Goal: Use online tool/utility: Utilize a website feature to perform a specific function

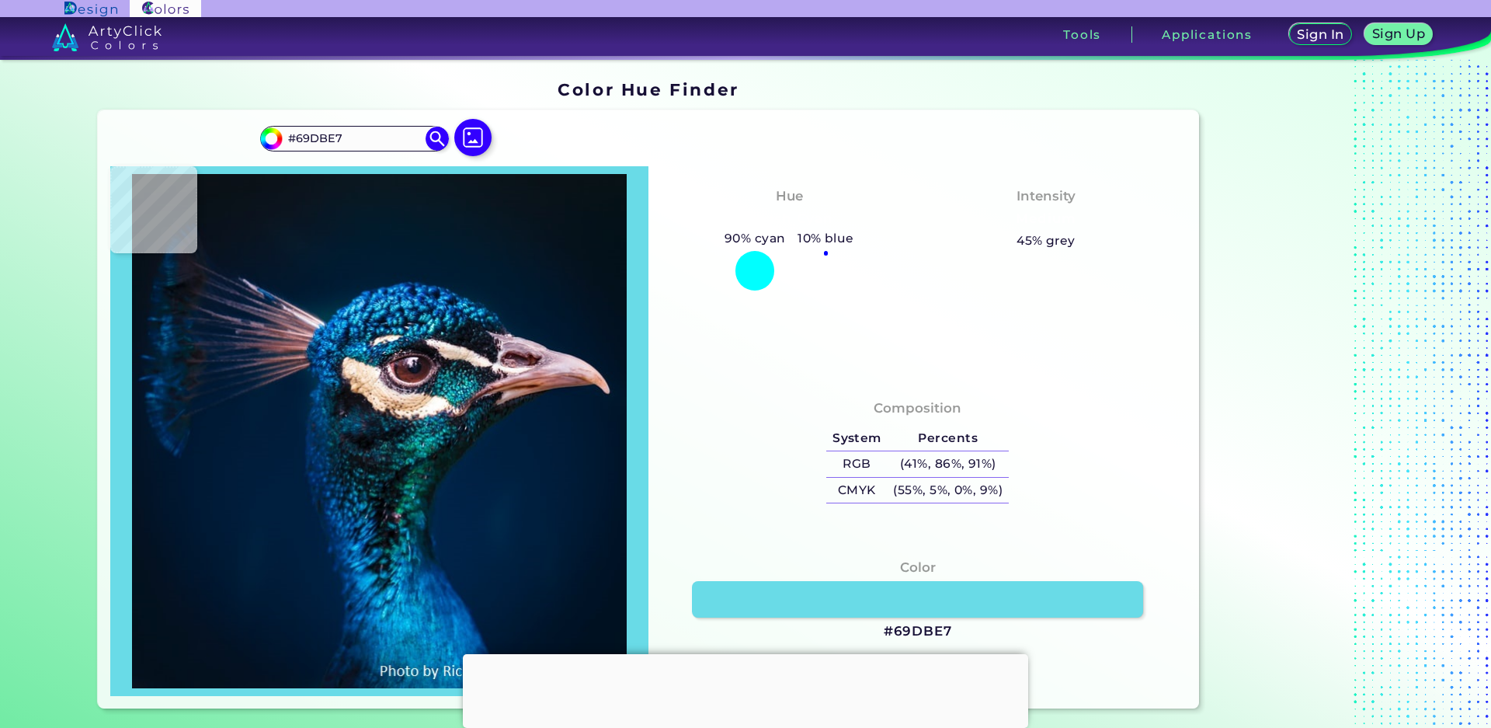
type input "#32a5b4"
type input "#32A5B4"
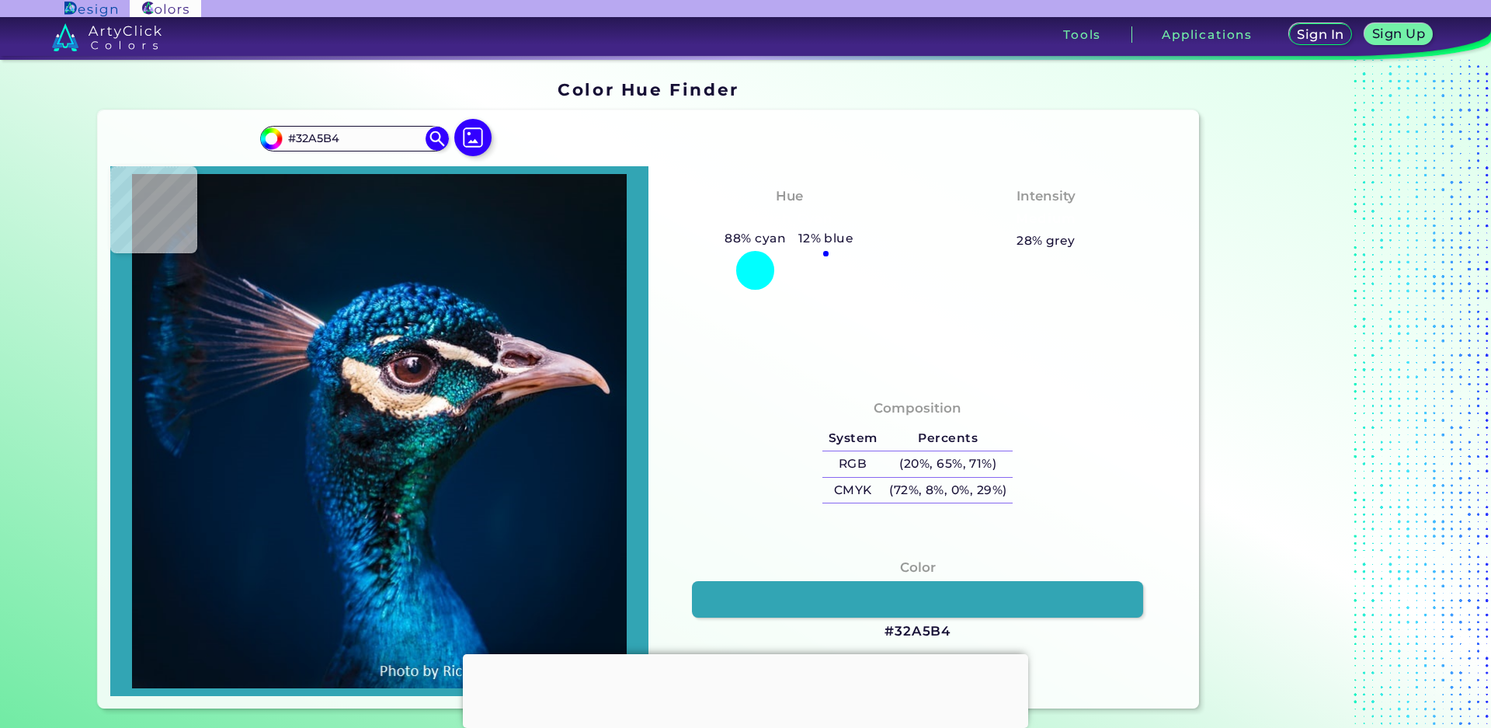
type input "#3ca9b5"
type input "#3CA9B5"
type input "#66c9d4"
type input "#66C9D4"
type input "#2b7596"
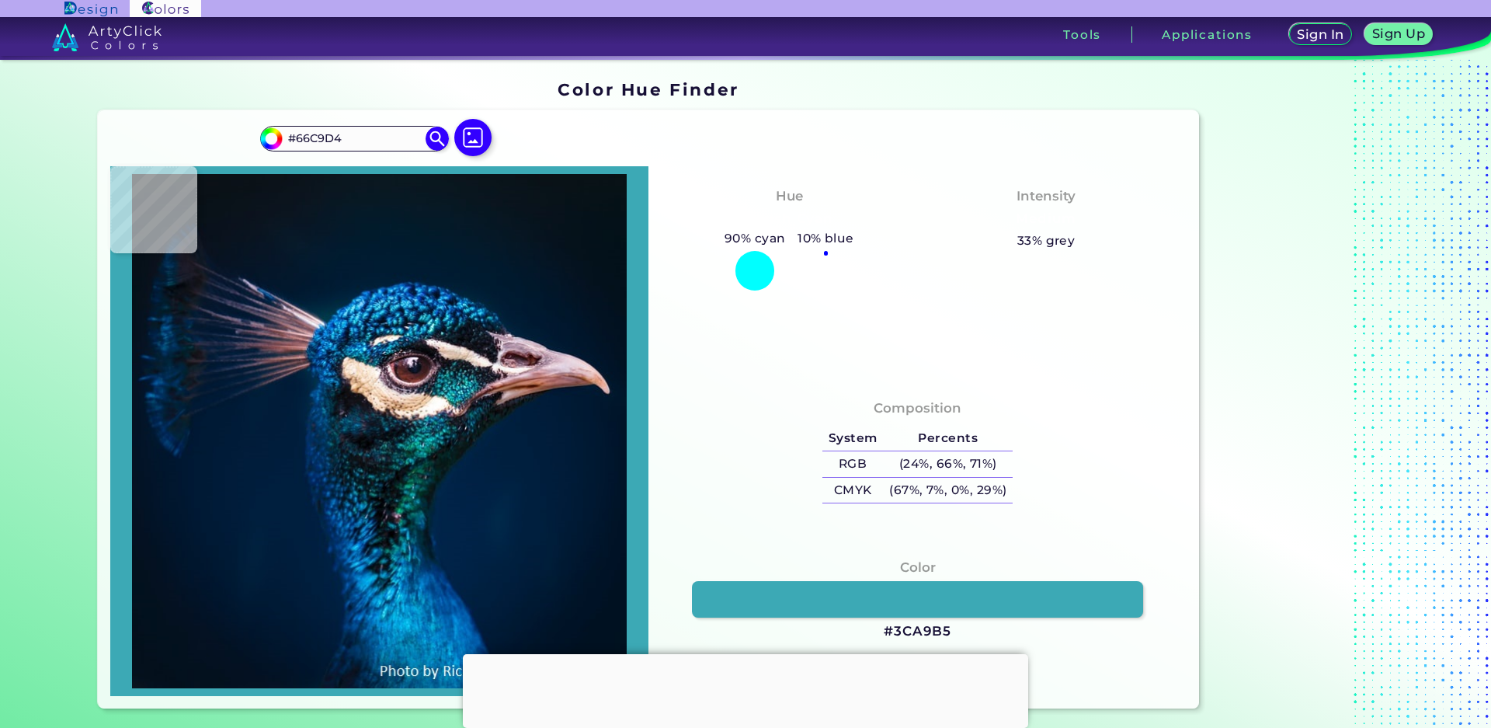
type input "#2B7596"
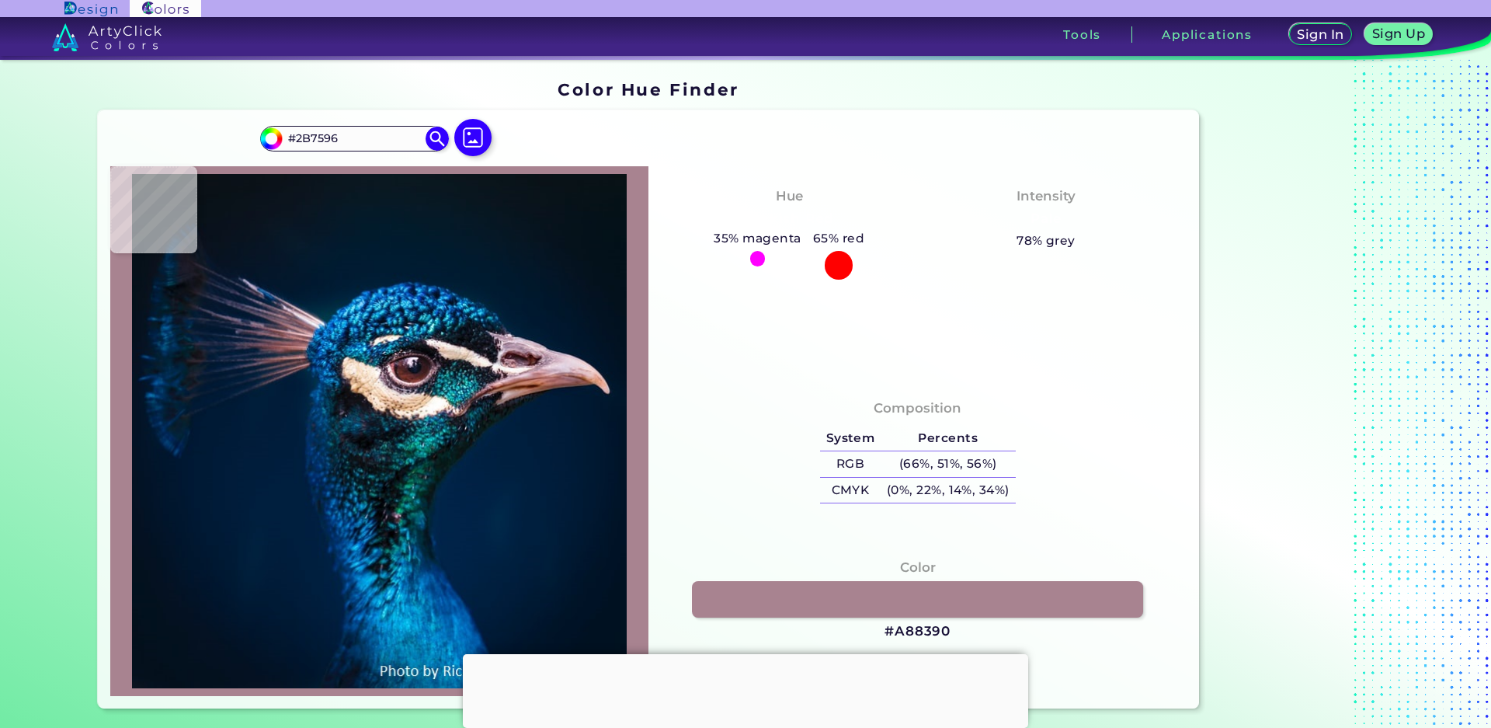
type input "#a88390"
type input "#A88390"
type input "#bf7151"
type input "#BF7151"
type input "#d79e92"
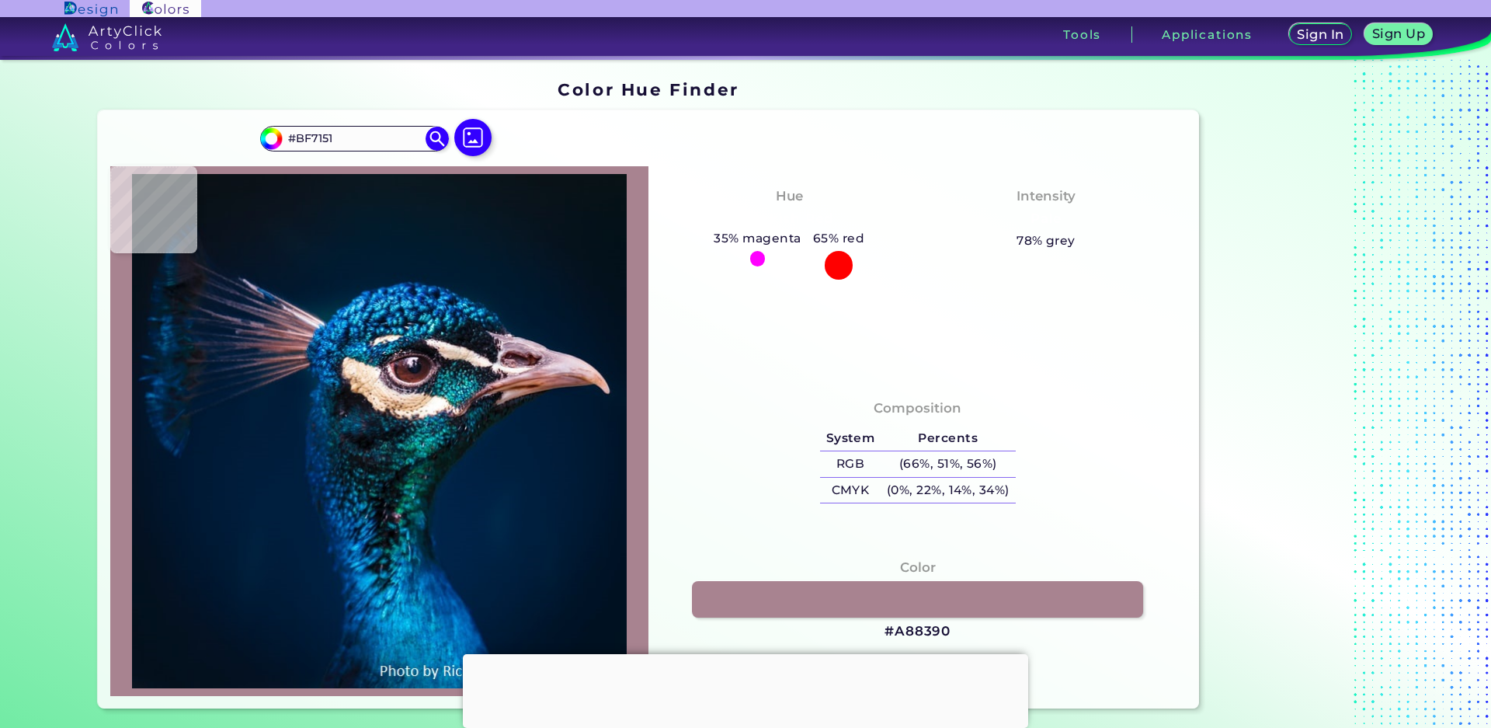
type input "#D79E92"
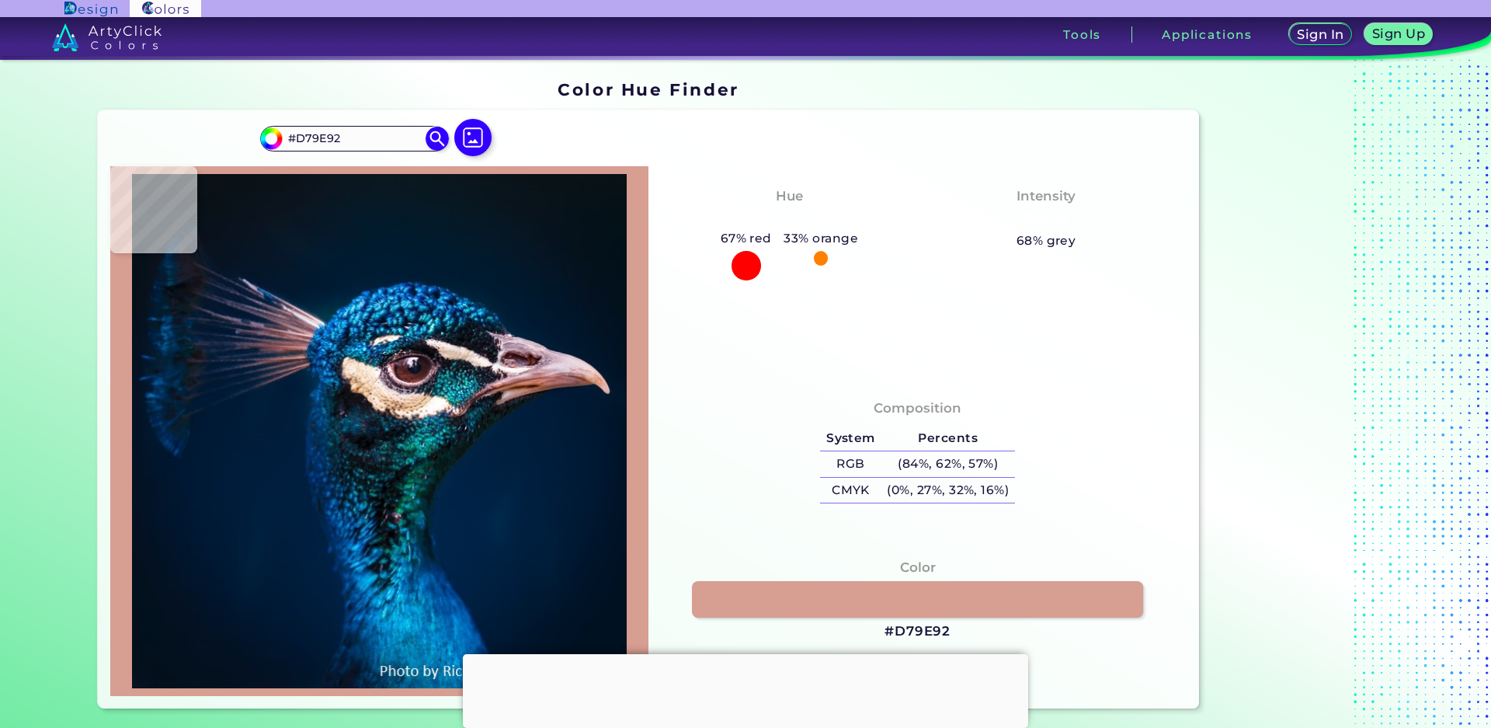
type input "#00162b"
type input "#00162B"
type input "#001c31"
type input "#001C31"
type input "#091523"
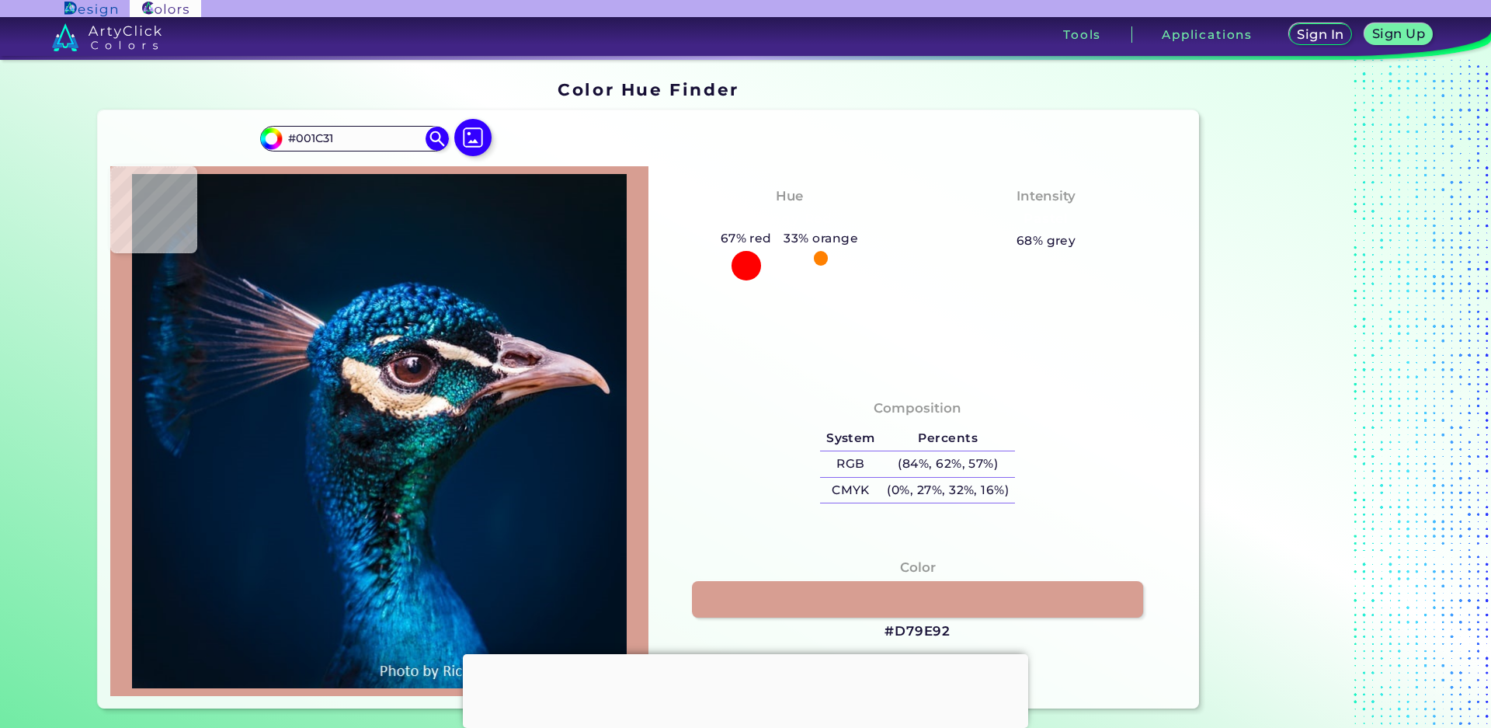
type input "#091523"
type input "#0a141e"
type input "#0A141E"
type input "#0b131d"
type input "#0B131D"
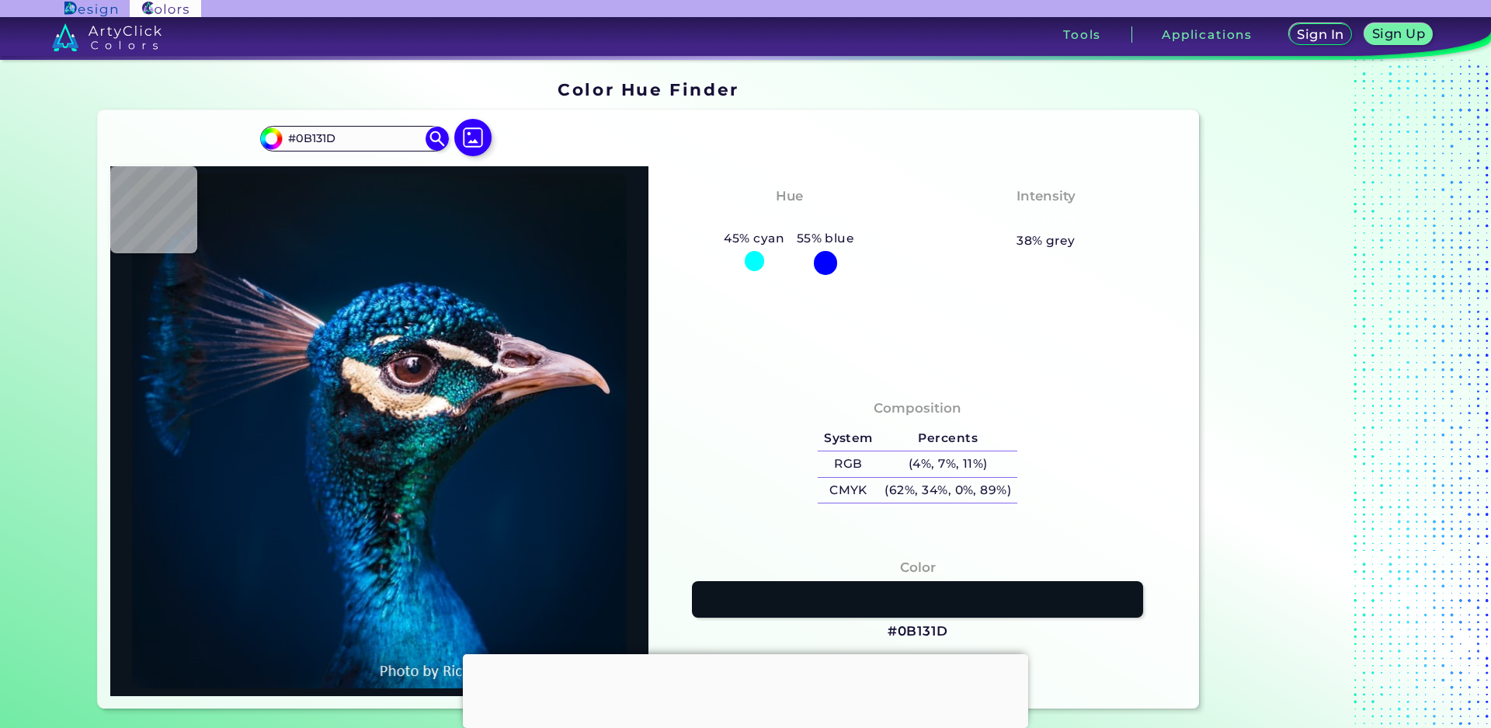
type input "#0b161c"
type input "#0B161C"
type input "#0a131a"
type input "#0A131A"
click at [465, 134] on img at bounding box center [473, 137] width 45 height 45
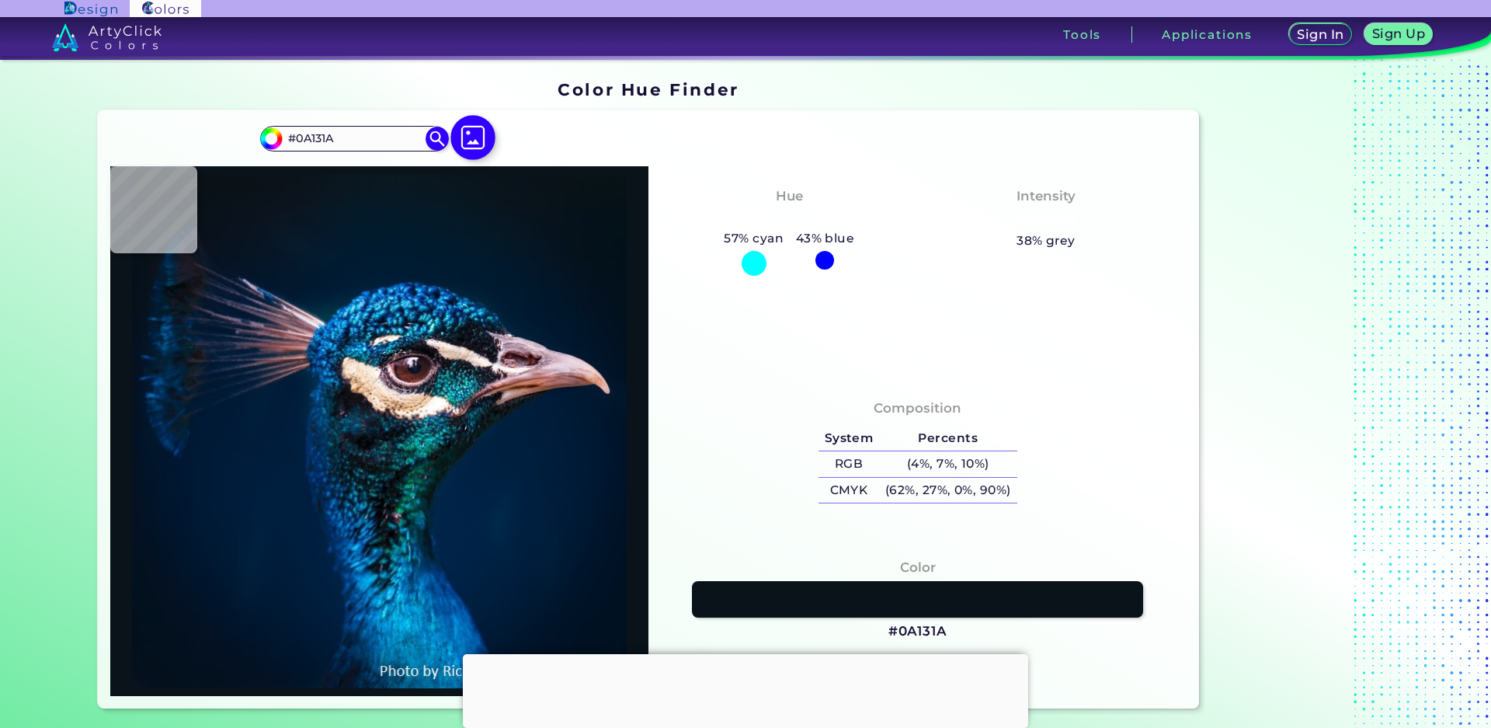
click at [0, 0] on input "file" at bounding box center [0, 0] width 0 height 0
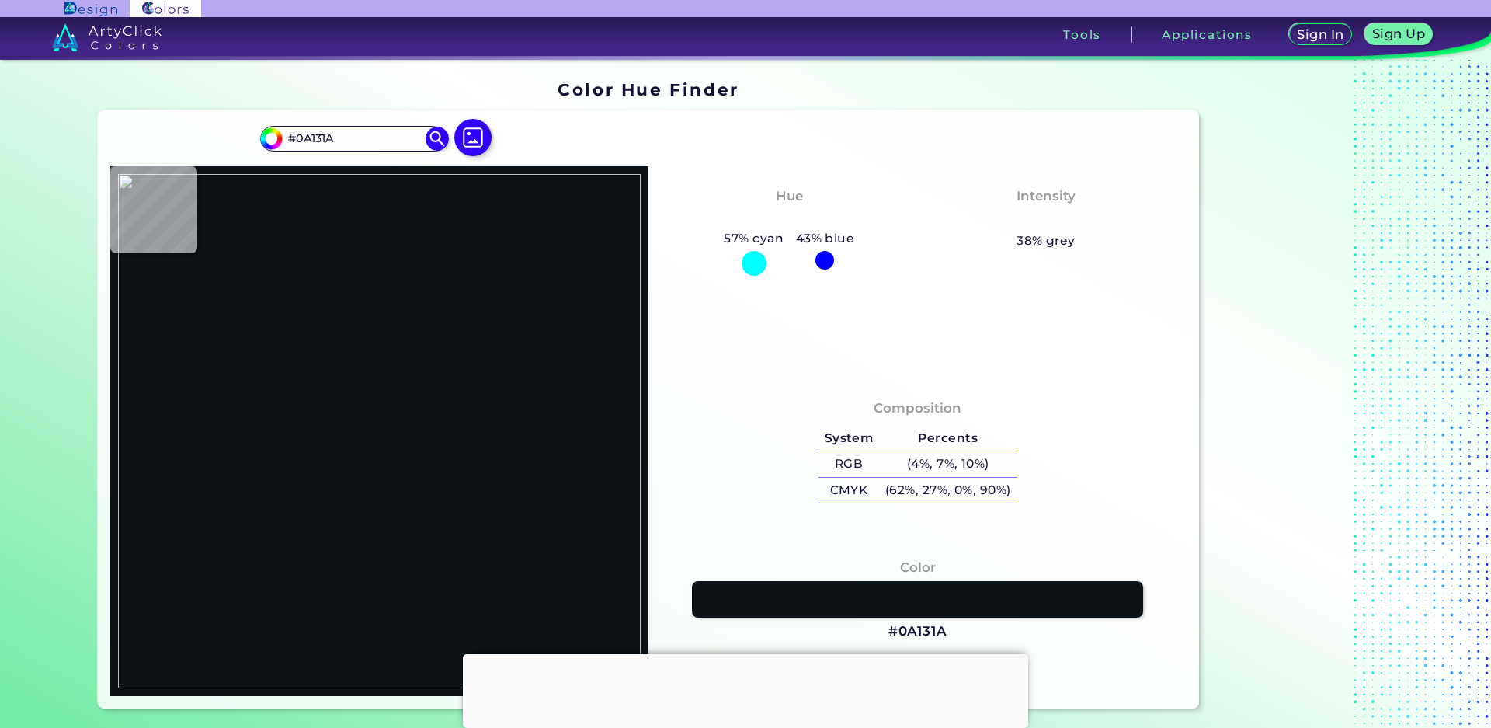
type input "#000000"
type input "#1ca0cf"
type input "#1CA0CF"
type input "#000000"
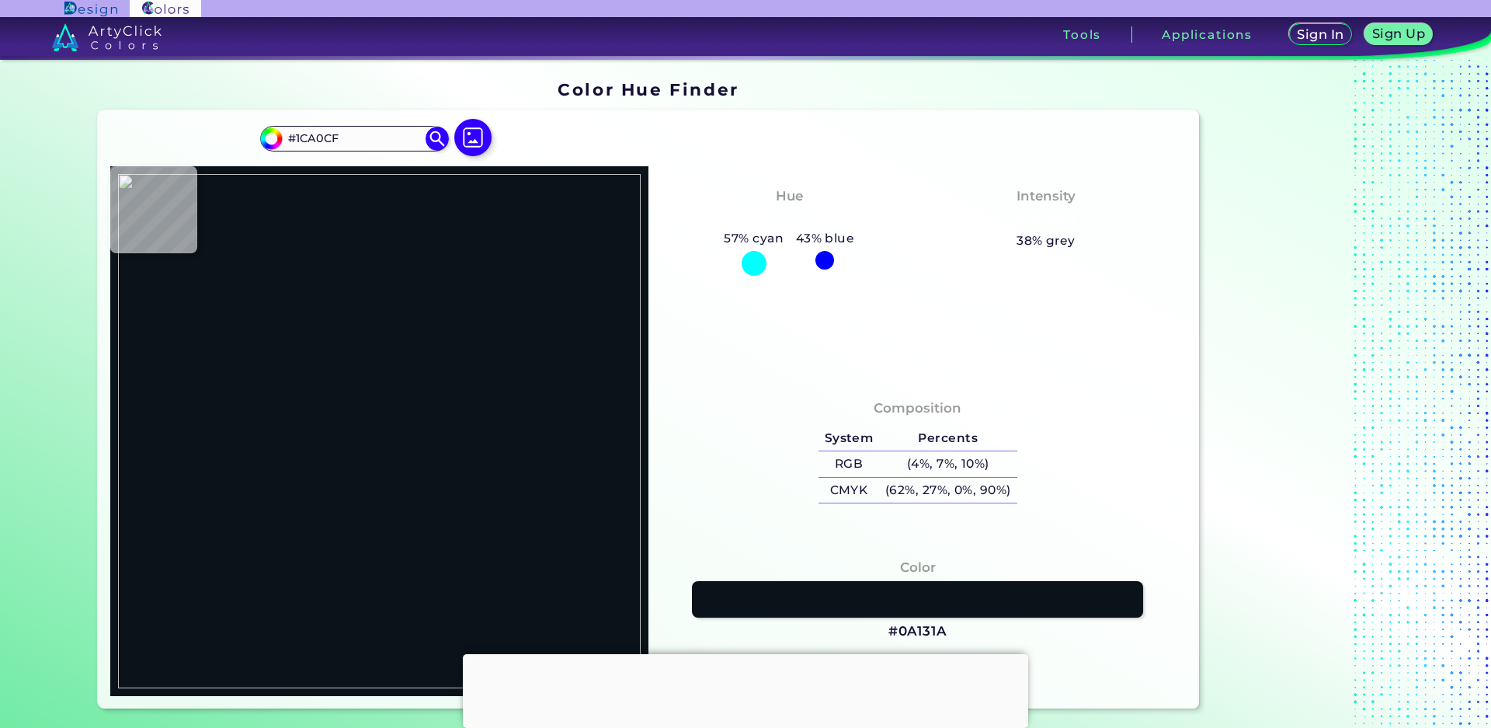
type input "#000000"
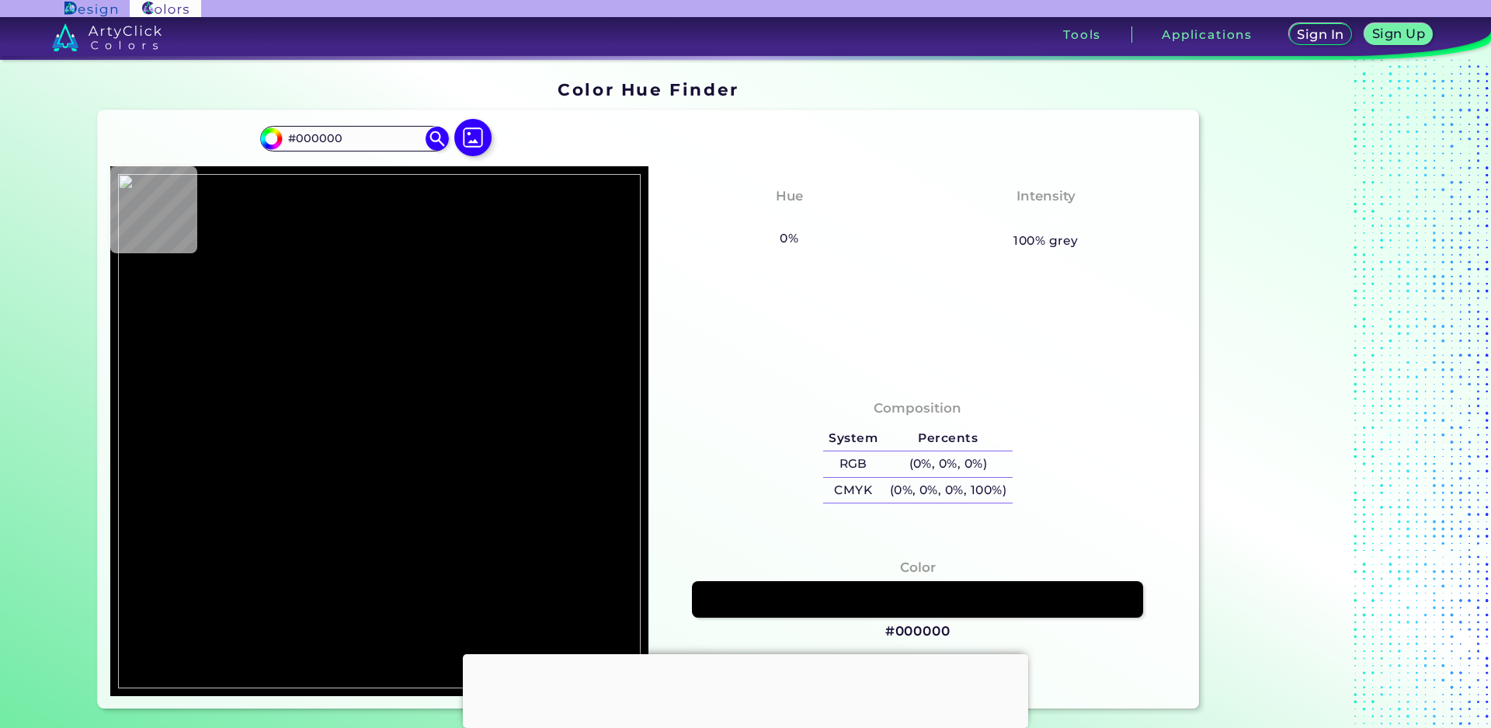
type input "#66ccff"
type input "#66CCFF"
type input "#3ea7ca"
type input "#3EA7CA"
type input "#1aa3d7"
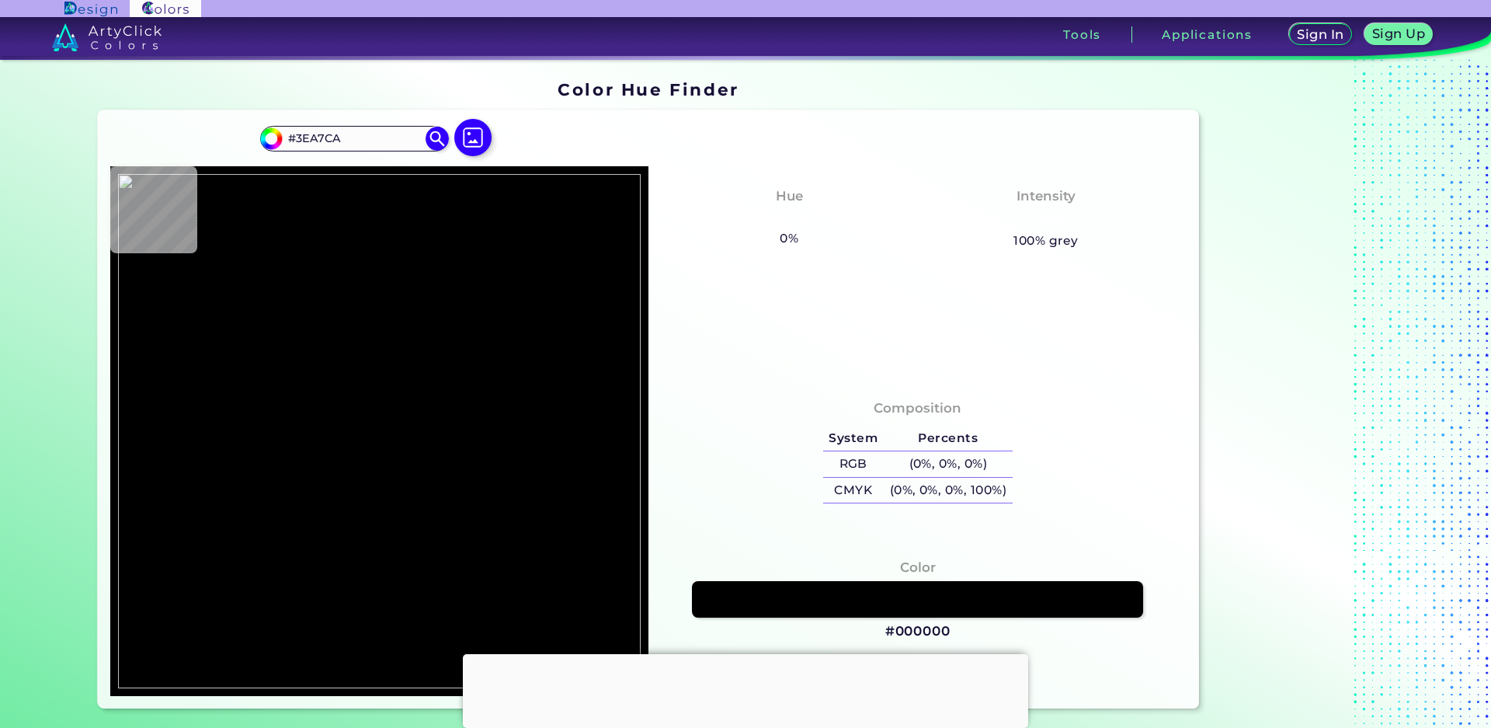
type input "#1AA3D7"
type input "#14a0d9"
type input "#14A0D9"
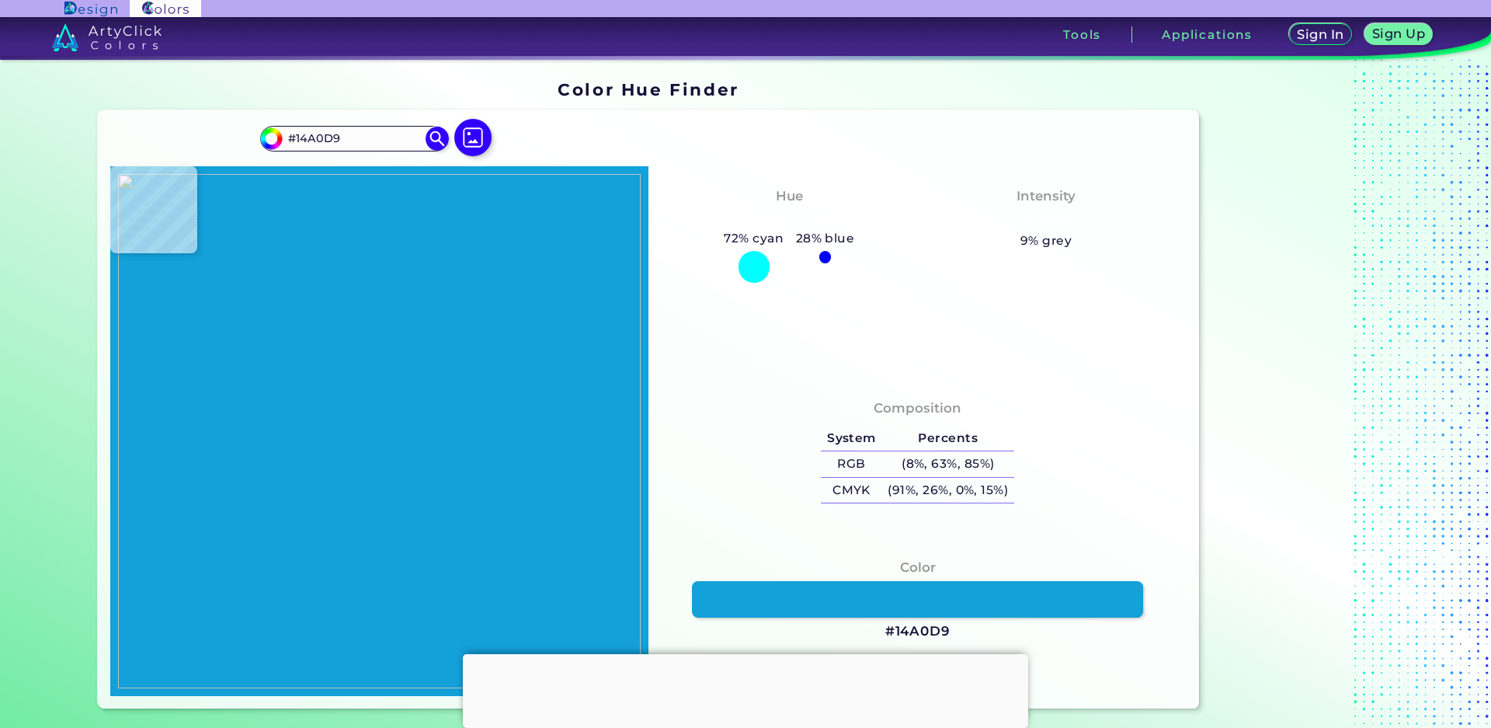
type input "#109fd9"
type input "#109FD9"
type input "#2298c2"
type input "#2298C2"
type input "#000000"
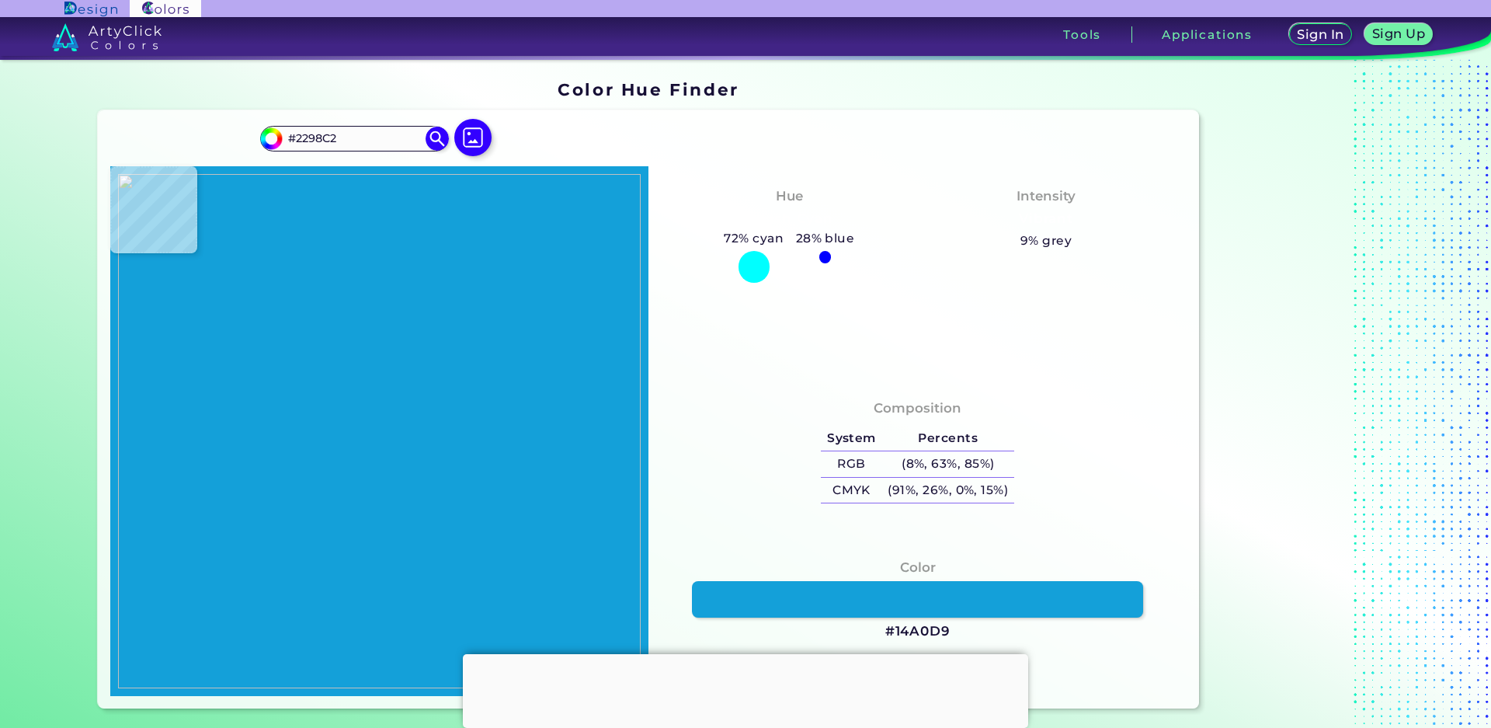
type input "#000000"
type input "#66ccff"
type input "#66CCFF"
type input "#000000"
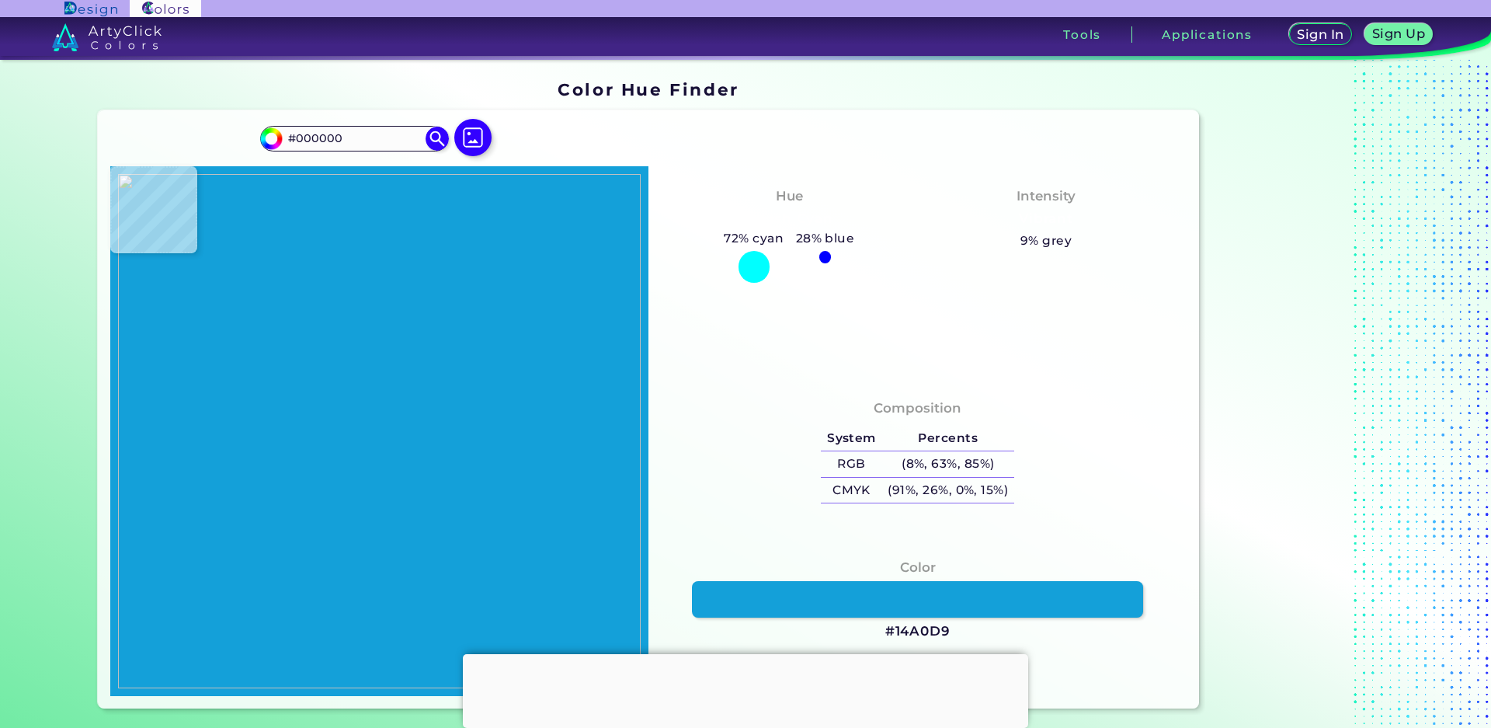
type input "#1d98ca"
type input "#1D98CA"
type input "#109abe"
type input "#109ABE"
type input "#139dce"
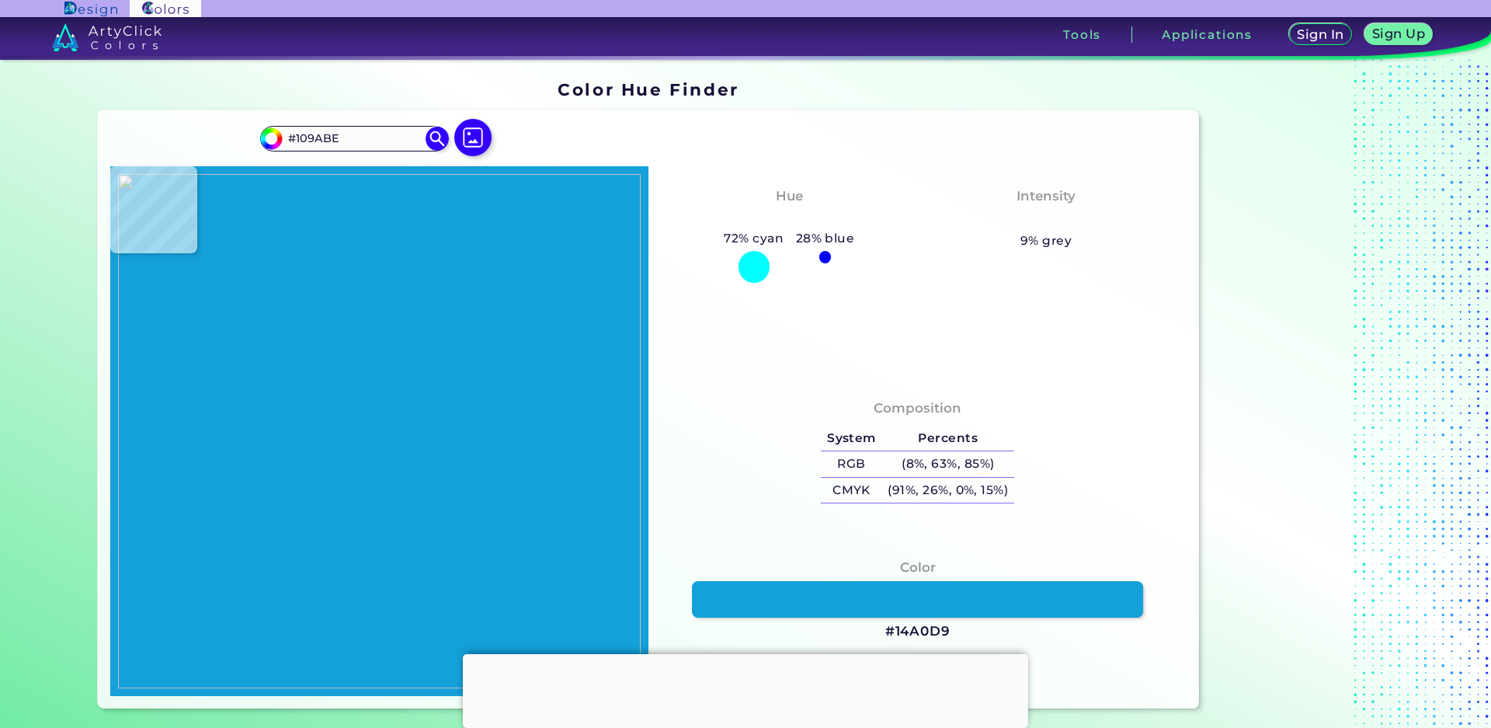
type input "#139DCE"
type input "#2294be"
type input "#2294BE"
type input "#4080bf"
type input "#4080BF"
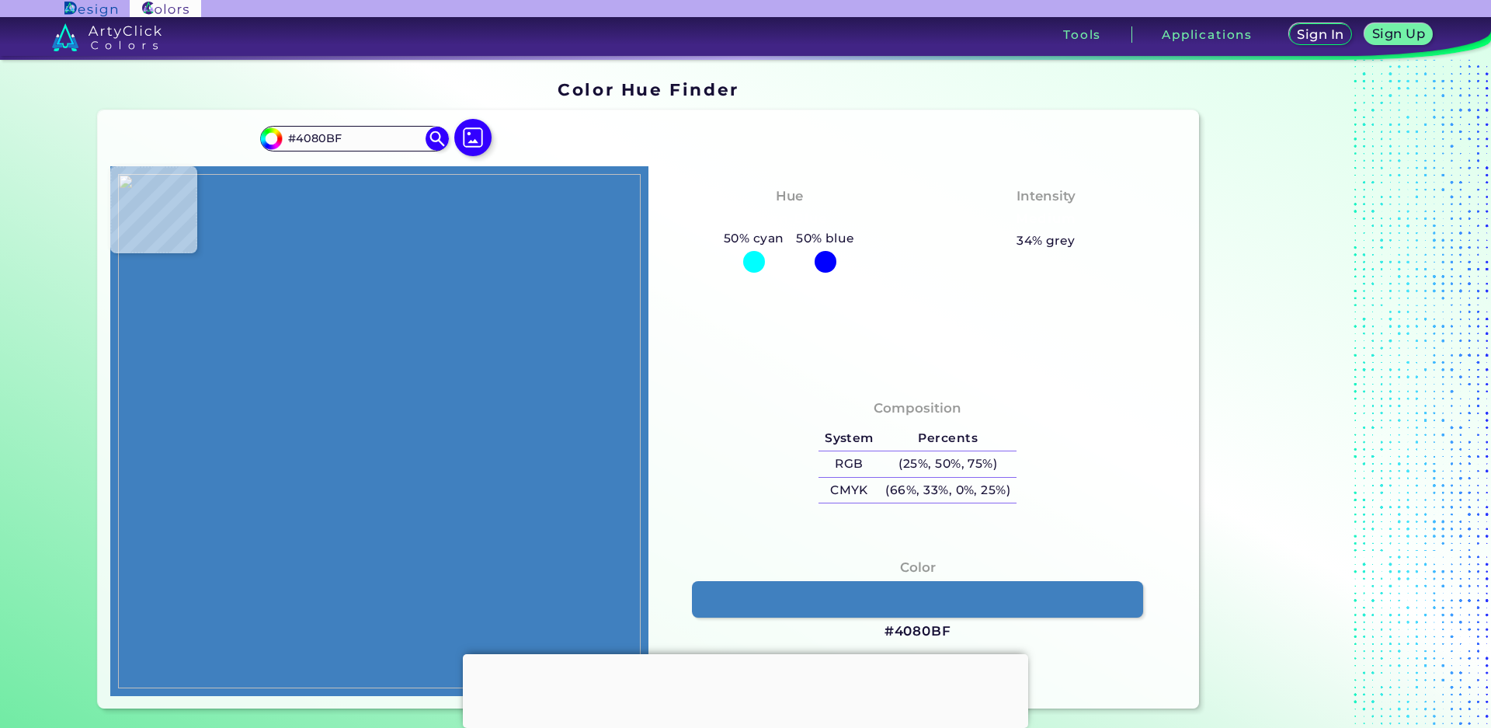
type input "#000000"
type input "#2f9bc8"
type input "#2F9BC8"
type input "#19a4ca"
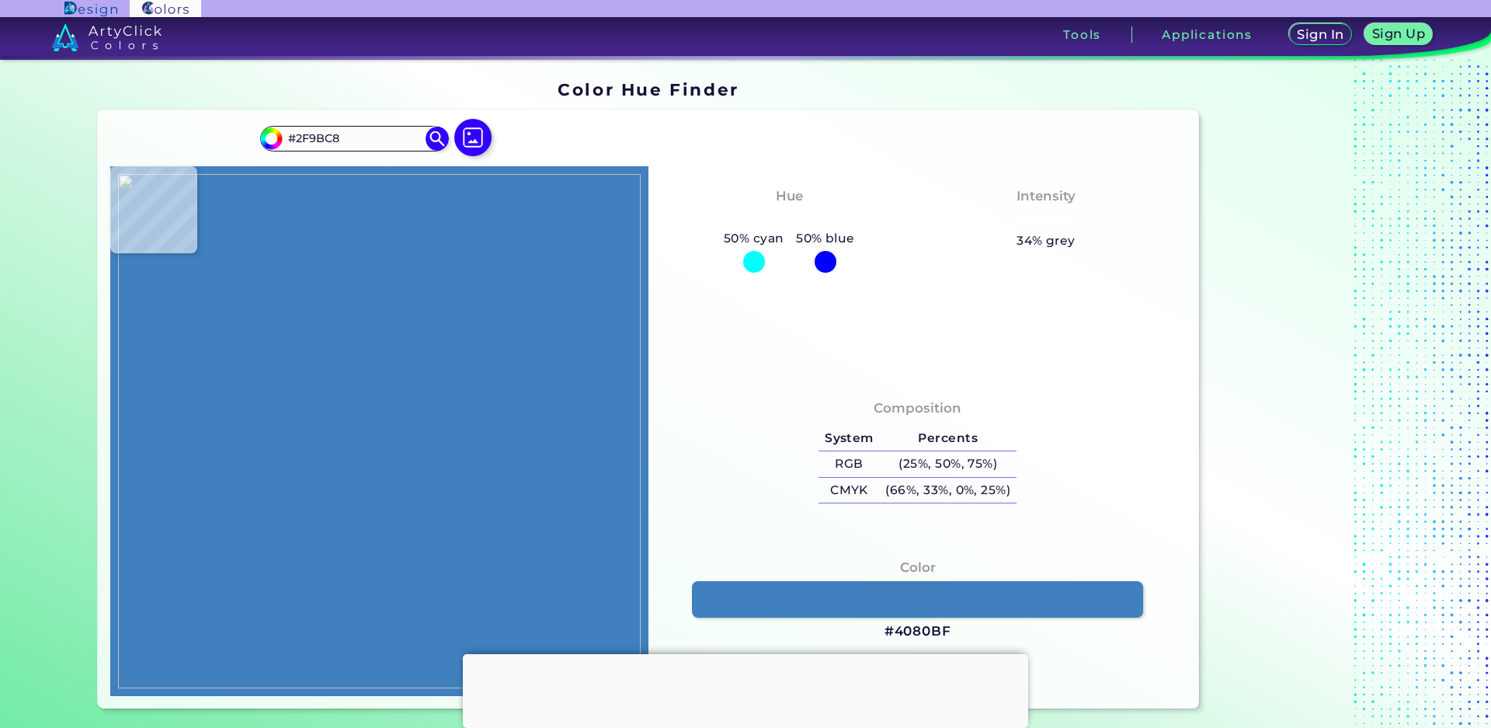
type input "#19A4CA"
type input "#000000"
type input "#25a0d1"
type input "#25A0D1"
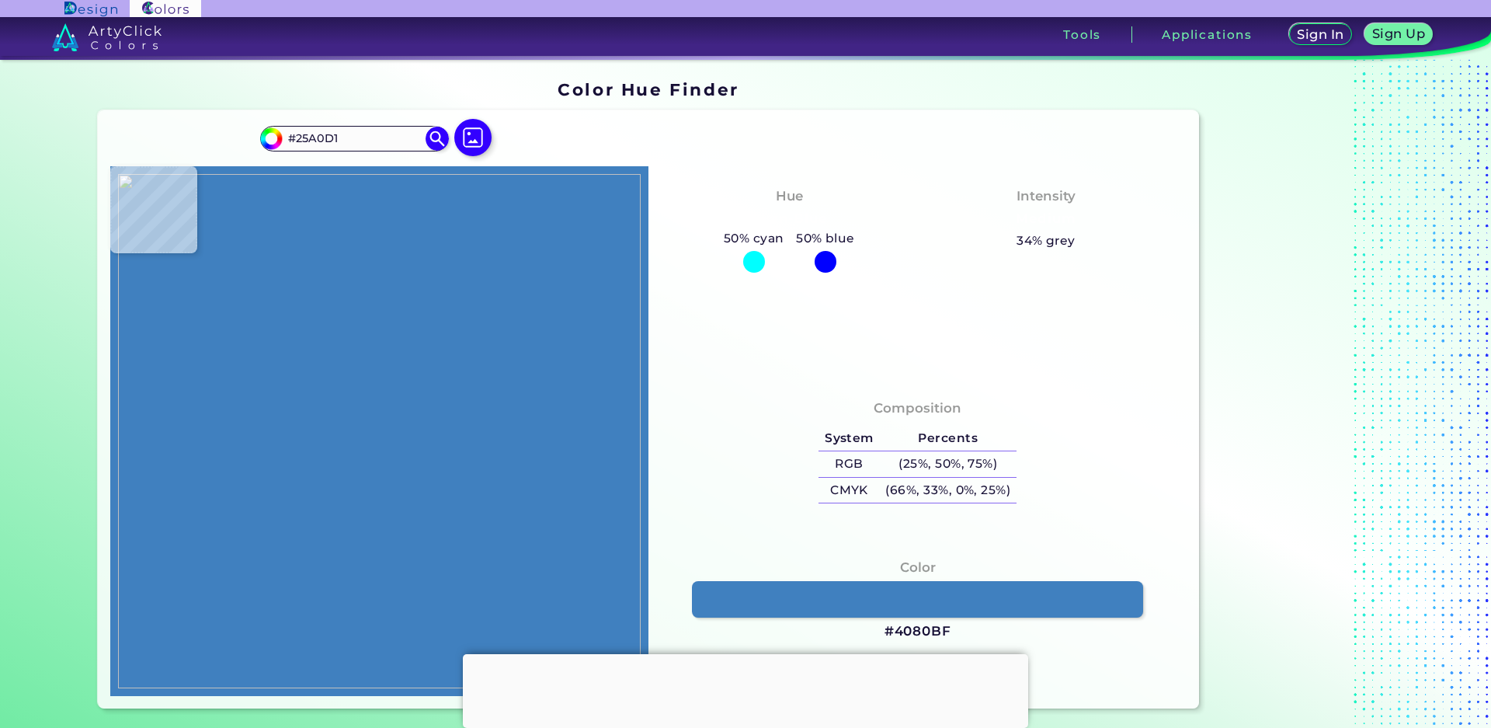
type input "#000000"
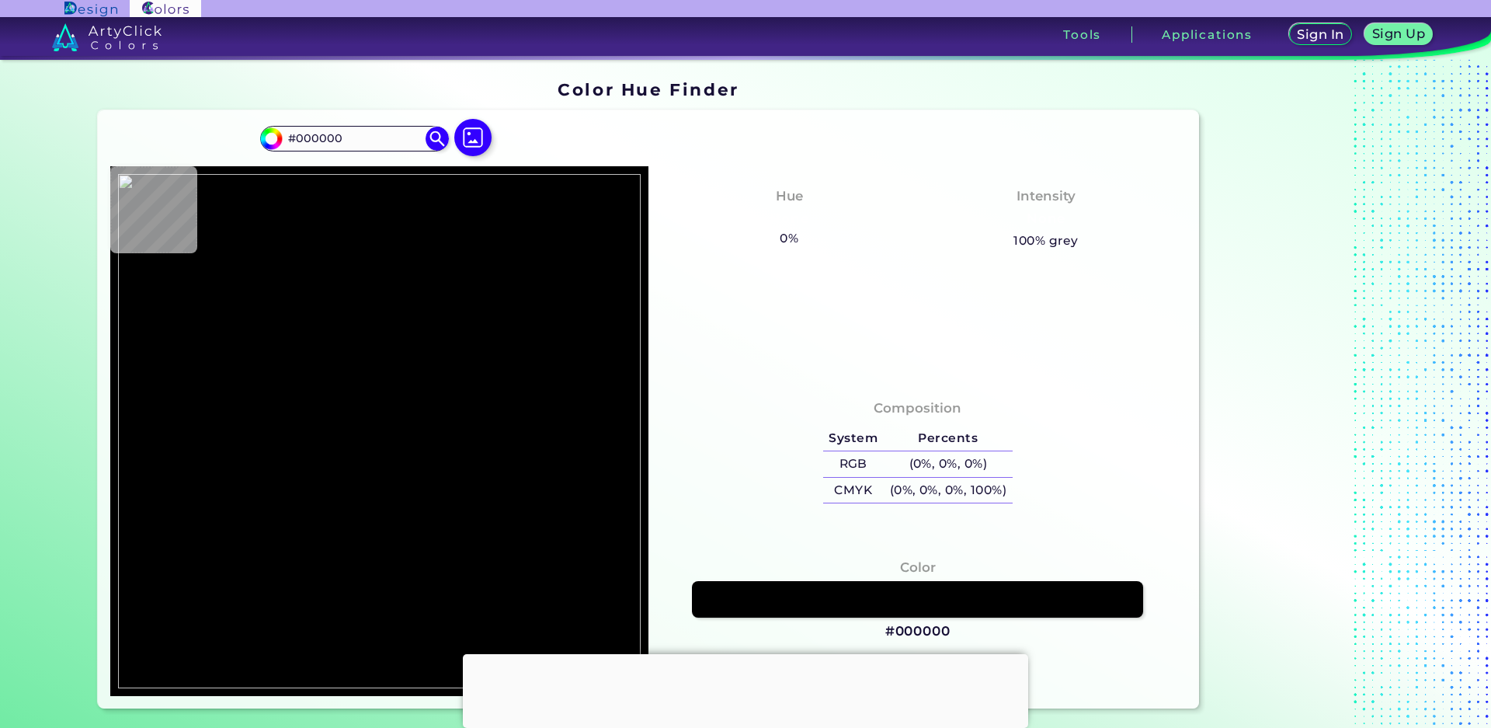
type input "#ffffff"
type input "#FFFFFF"
type input "#3d3d88"
type input "#3D3D88"
type input "#2c328c"
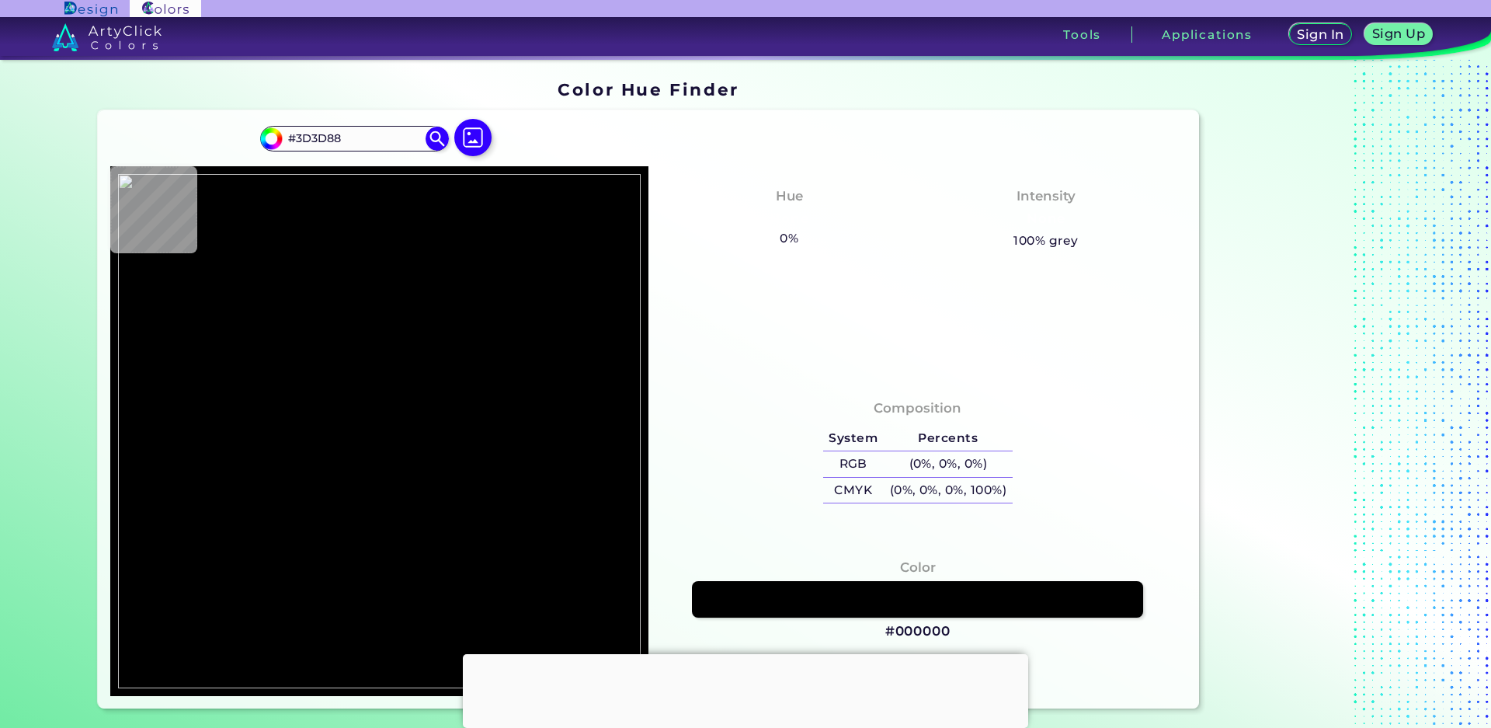
type input "#2C328C"
type input "#2a328d"
type input "#2A328D"
type input "#293692"
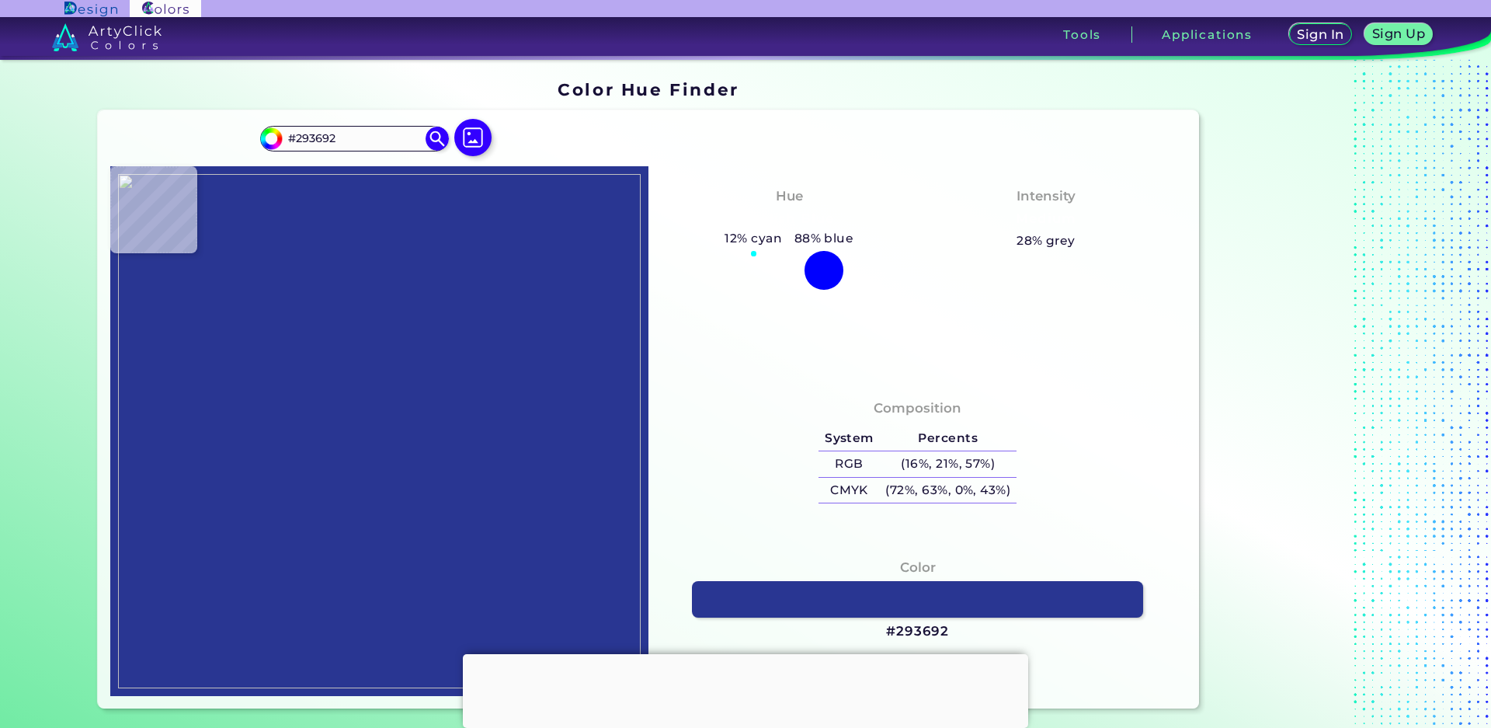
type input "#26358e"
type input "#26358E"
type input "#23358b"
type input "#23358B"
type input "#263b8f"
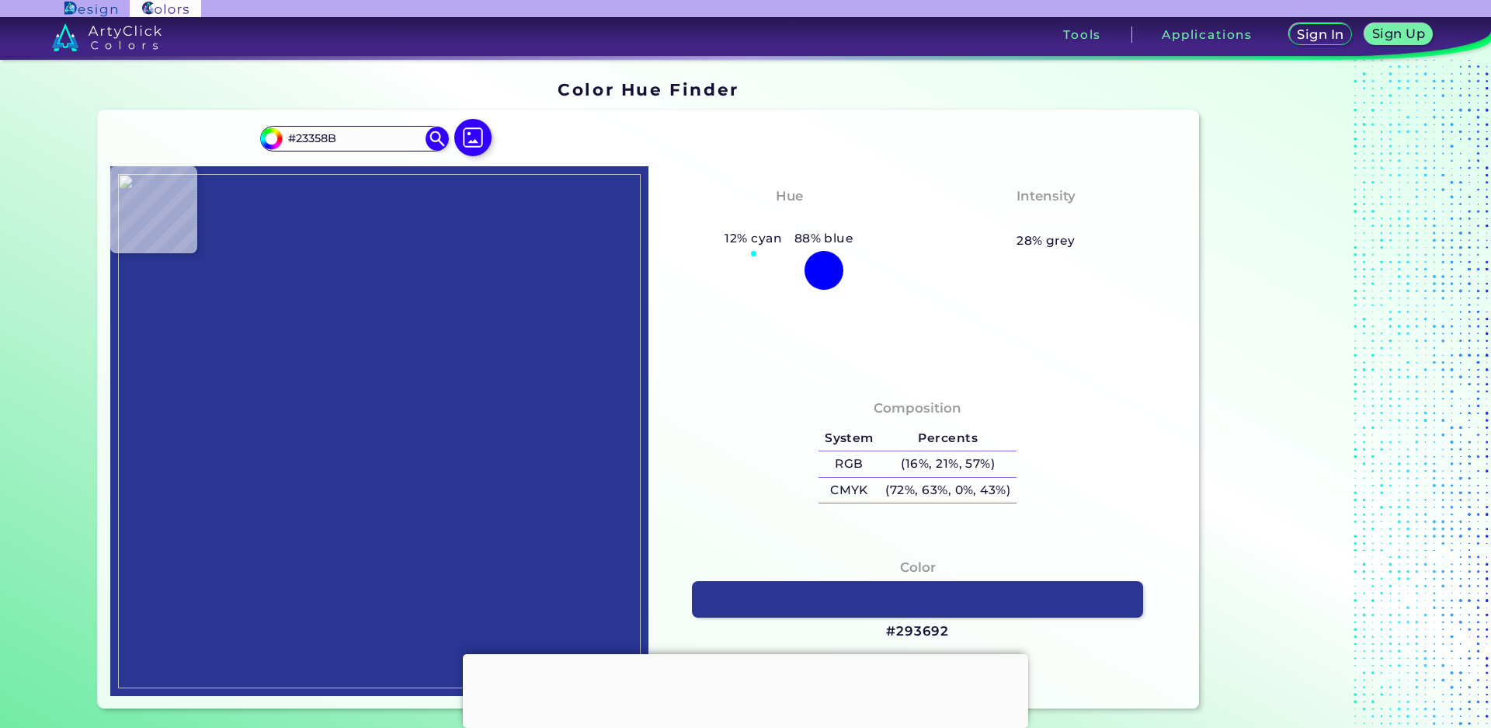
type input "#263B8F"
type input "#243a90"
type input "#243A90"
type input "#263990"
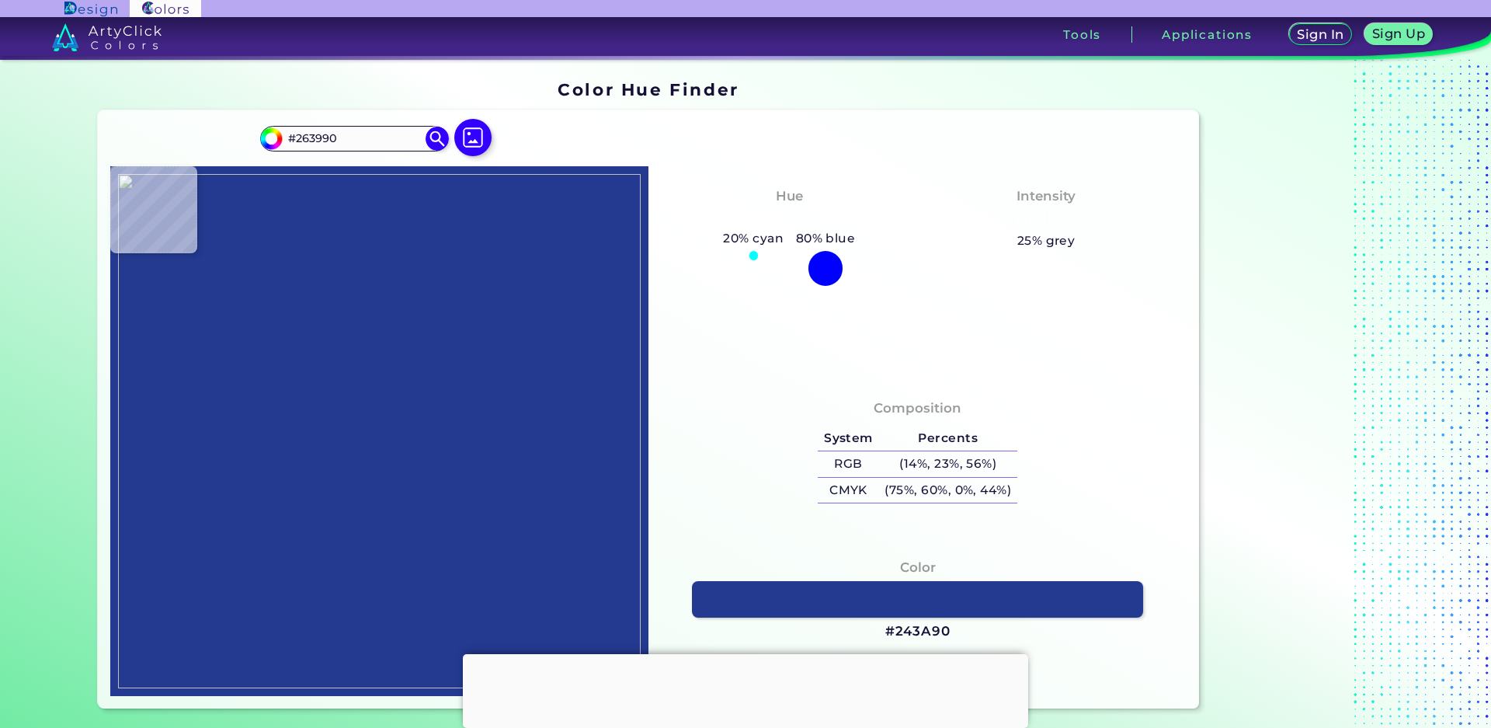
type input "#29378a"
type input "#29378A"
type input "#2e3b89"
type input "#2E3B89"
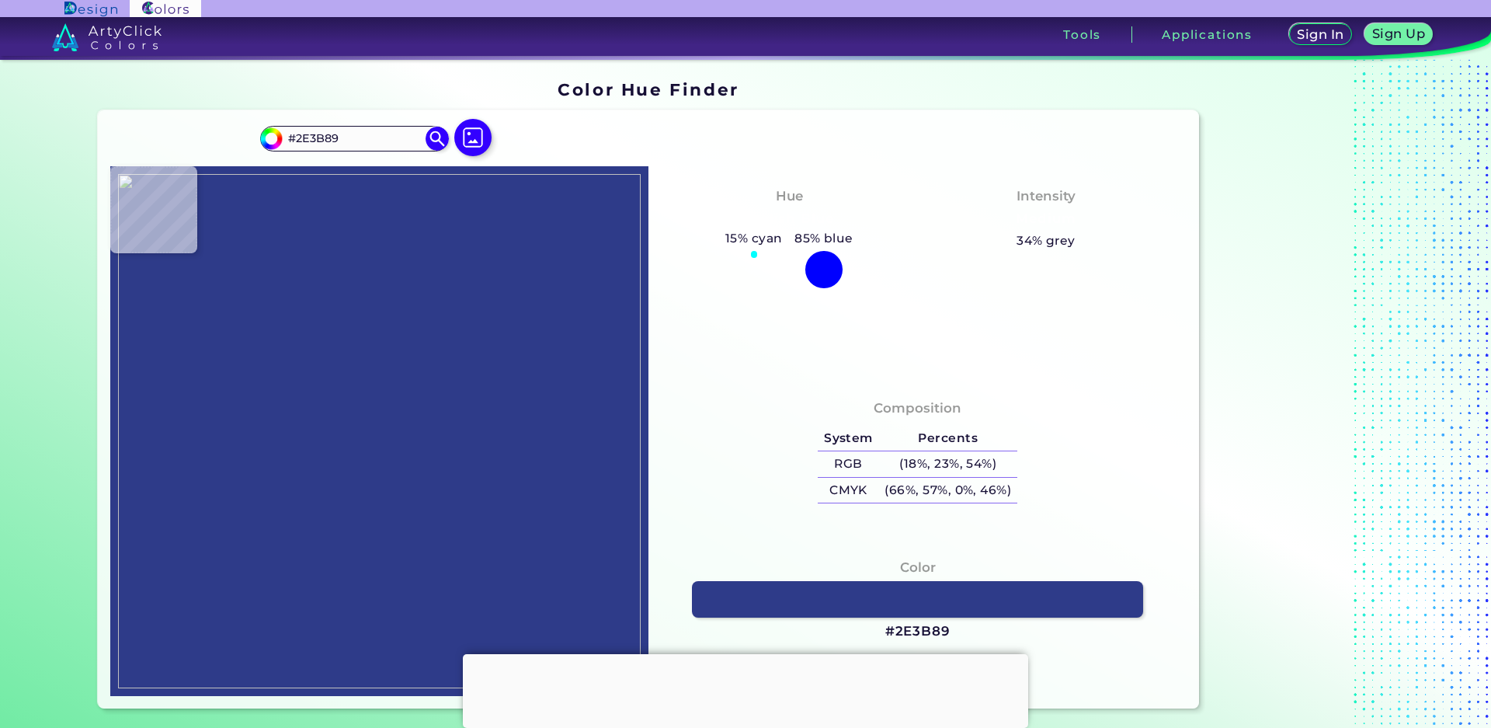
type input "#222d71"
type input "#222D71"
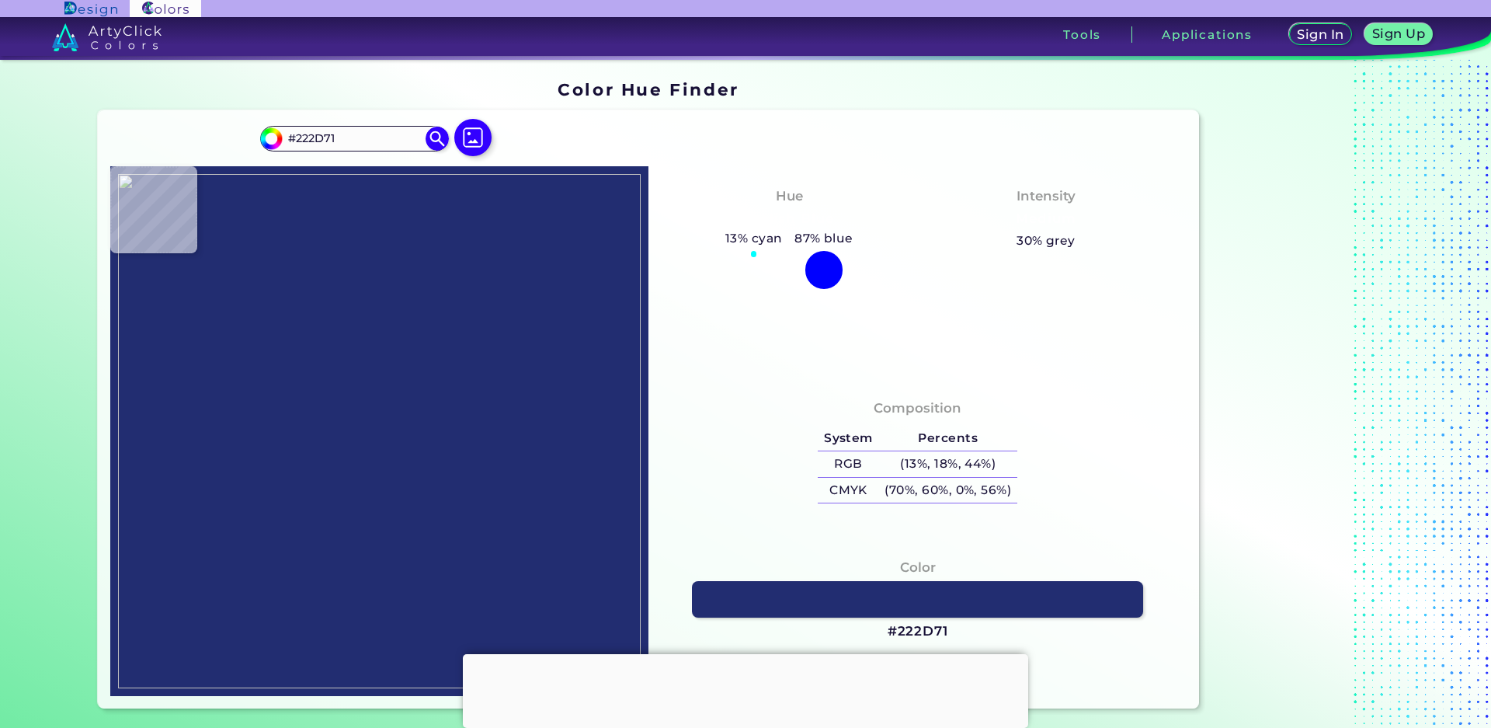
type input "#343e82"
type input "#343E82"
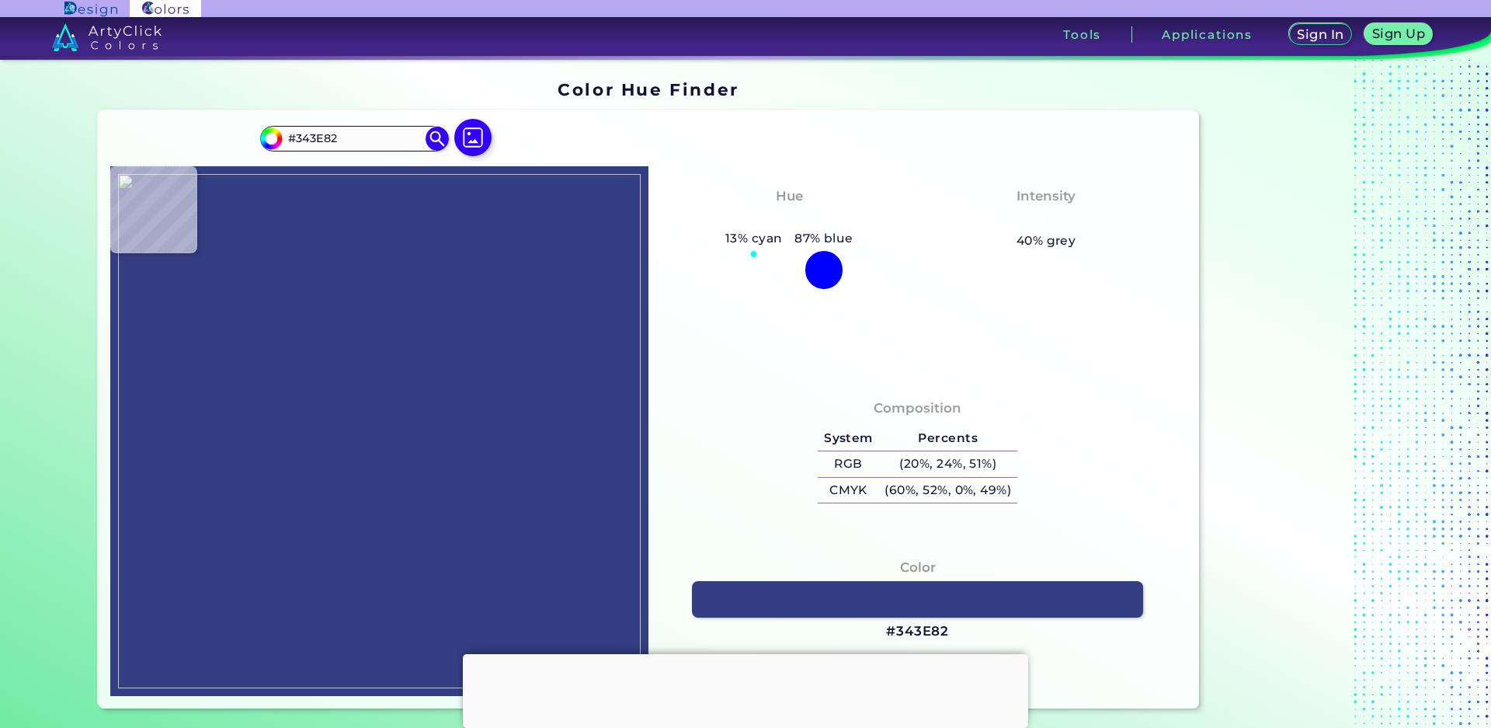
type input "#3a4399"
type input "#3A4399"
type input "#2b348f"
type input "#2B348F"
type input "#2c3695"
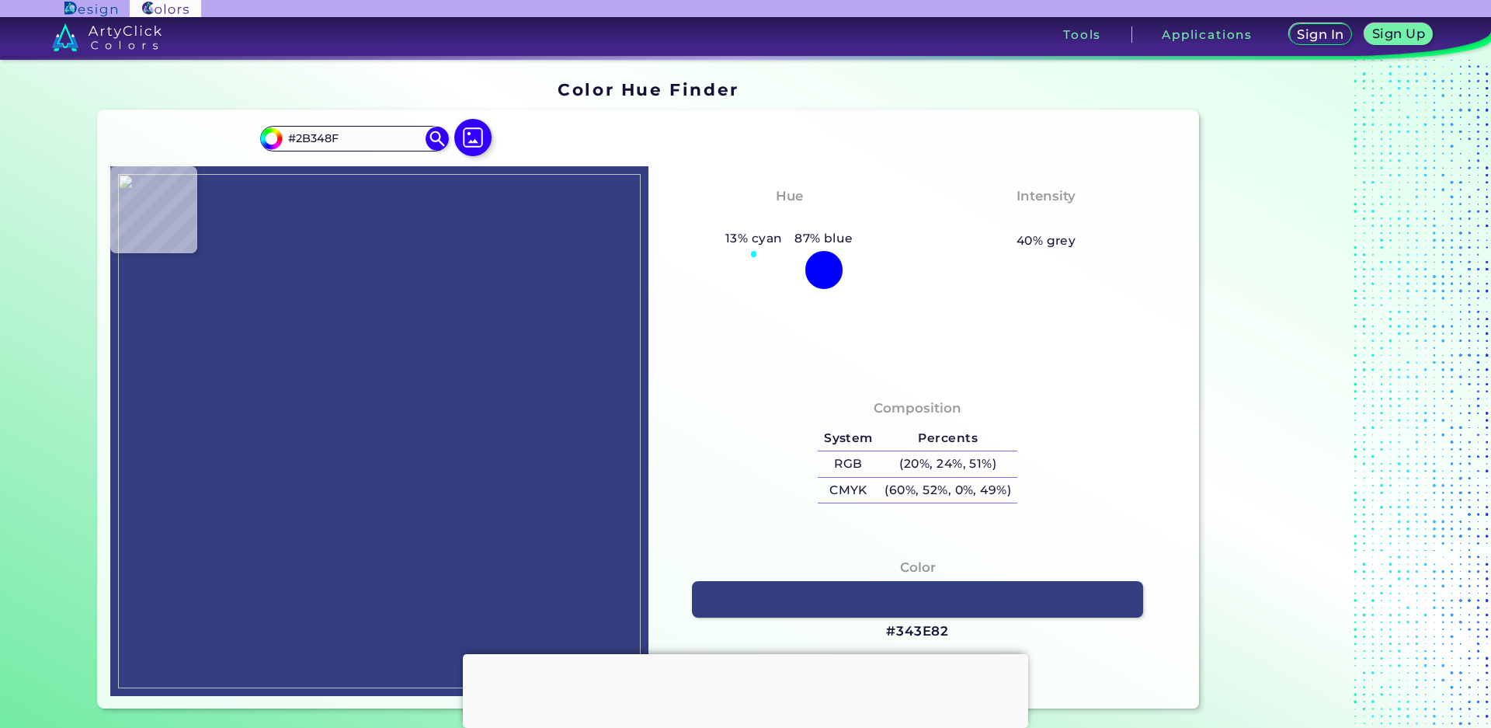
type input "#2C3695"
type input "#2d3995"
type input "#2D3995"
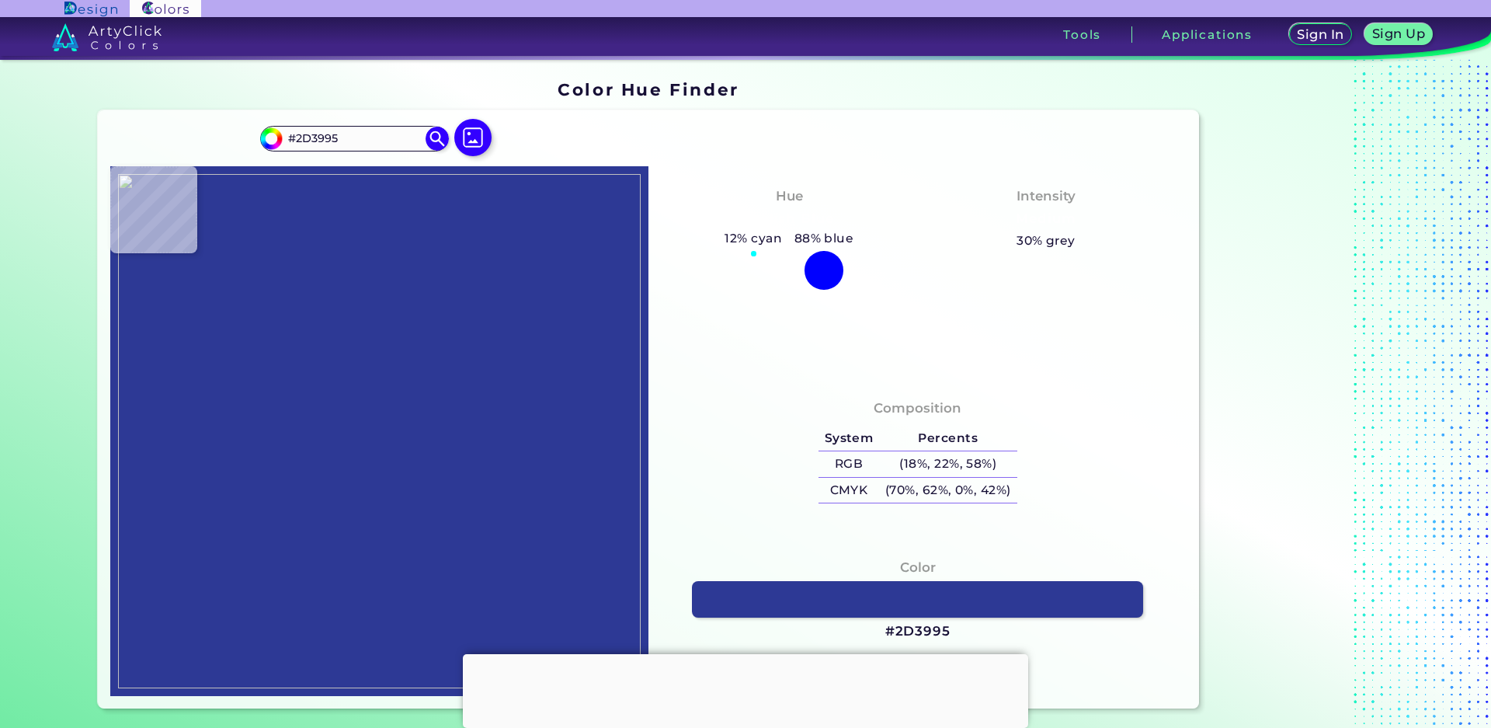
type input "#2b3992"
type input "#2B3992"
type input "#29388e"
type input "#29388E"
type input "#28378a"
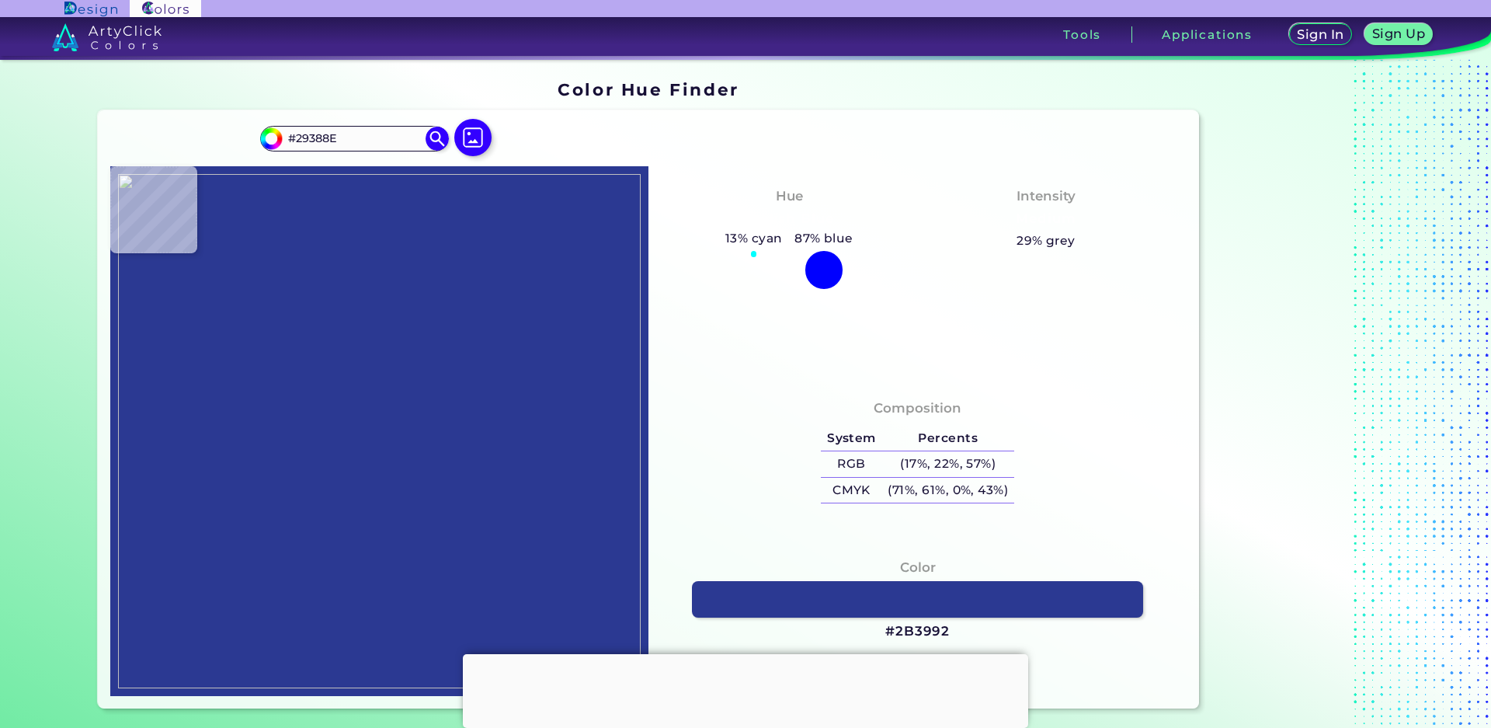
type input "#28378A"
type input "#2a388d"
type input "#2A388D"
type input "#29378f"
type input "#29378F"
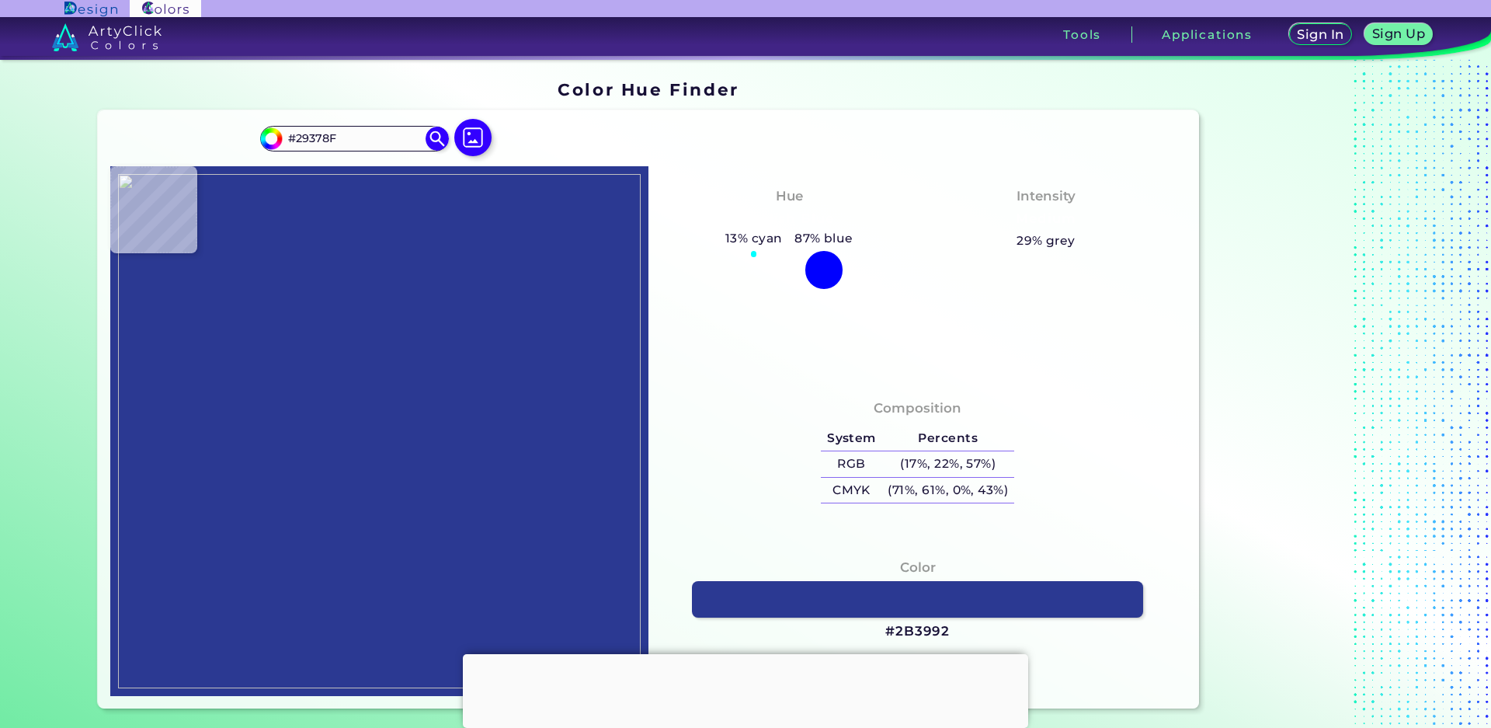
type input "#293790"
type input "#283891"
type input "#000000"
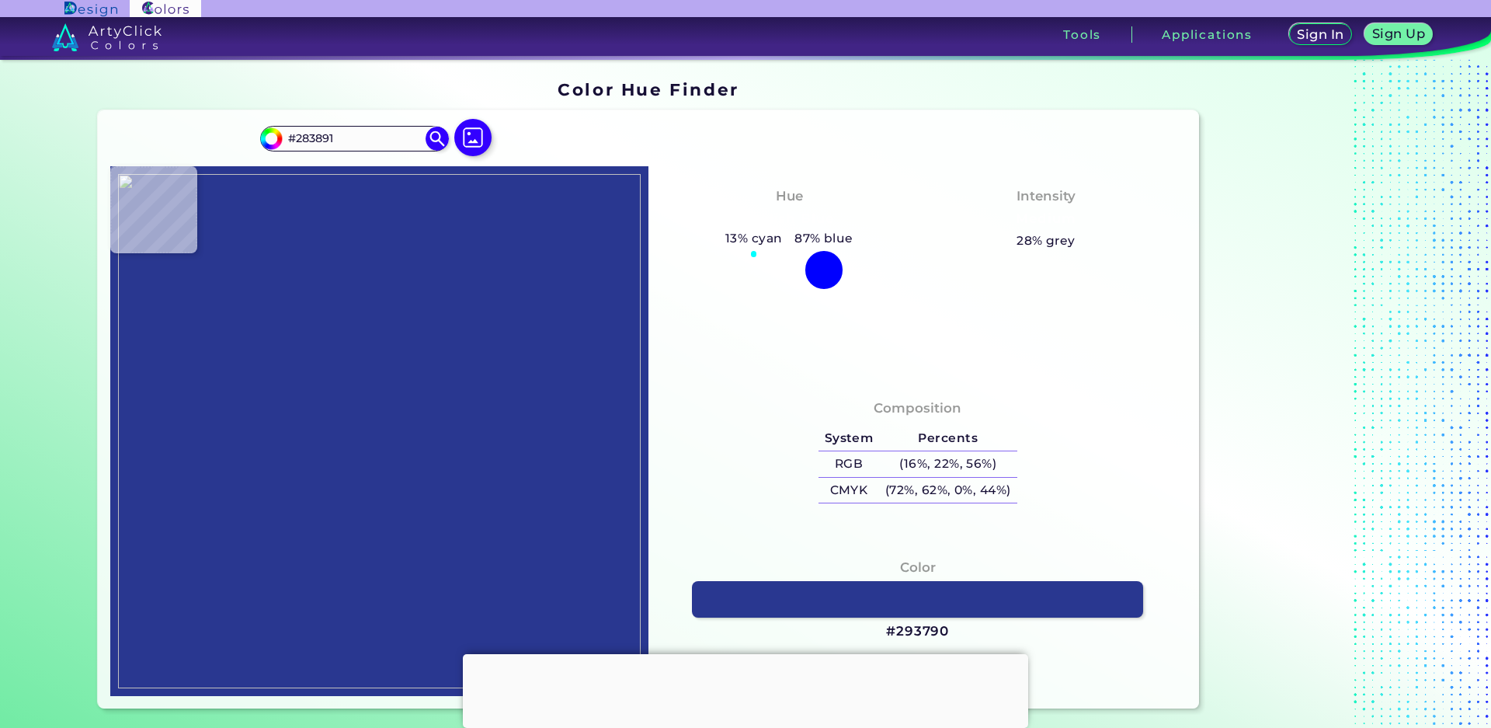
type input "#000000"
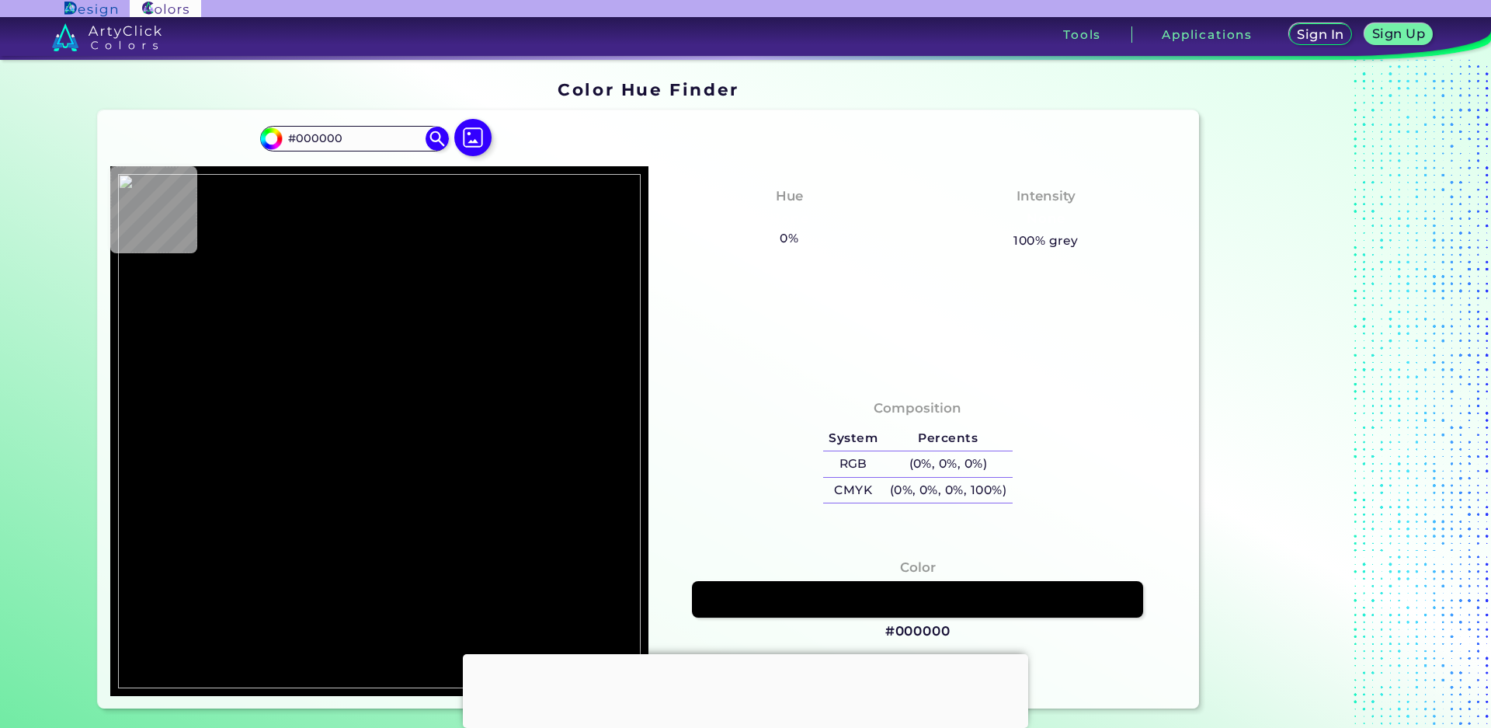
type input "#27a7e7"
type input "#27A7E7"
type input "#22aada"
type input "#22AADA"
type input "#21addd"
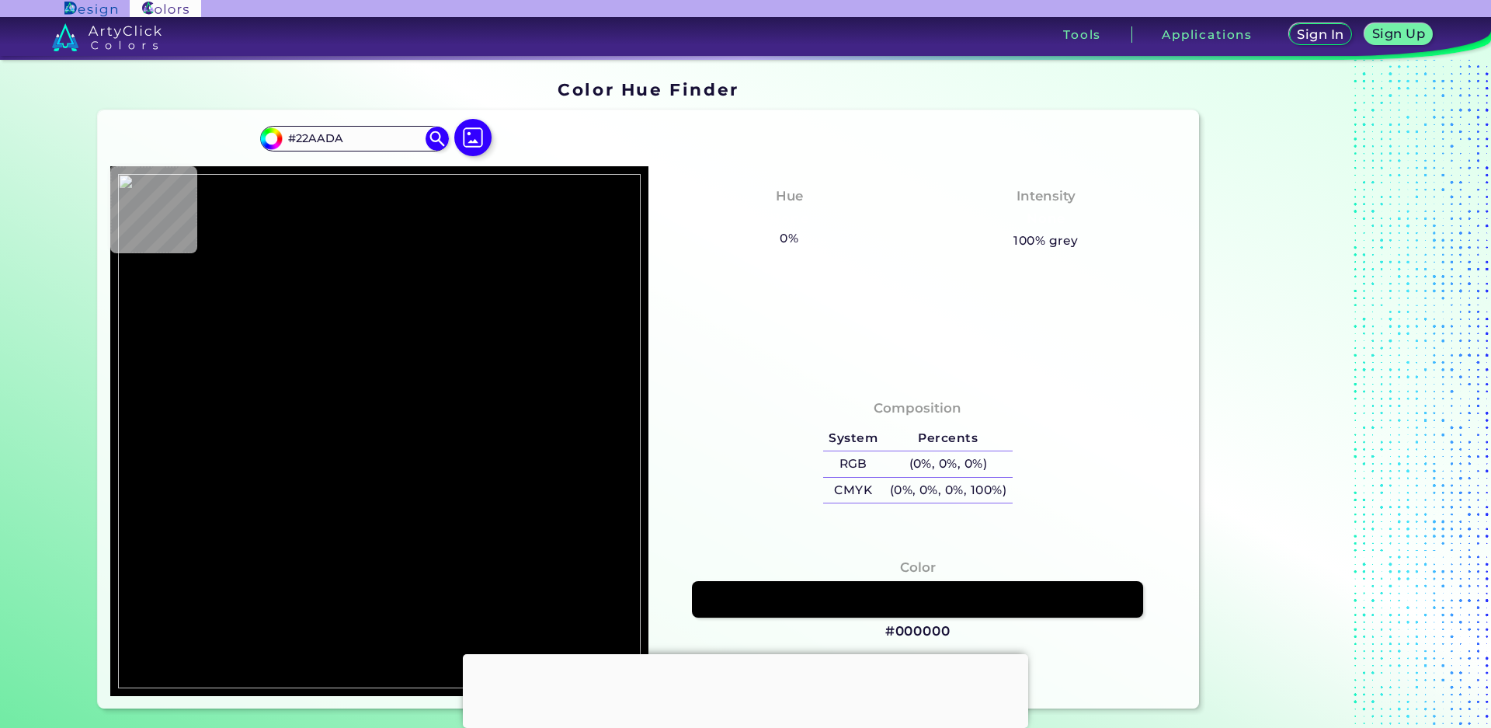
type input "#21ADDD"
type input "#27b0dd"
type input "#27B0DD"
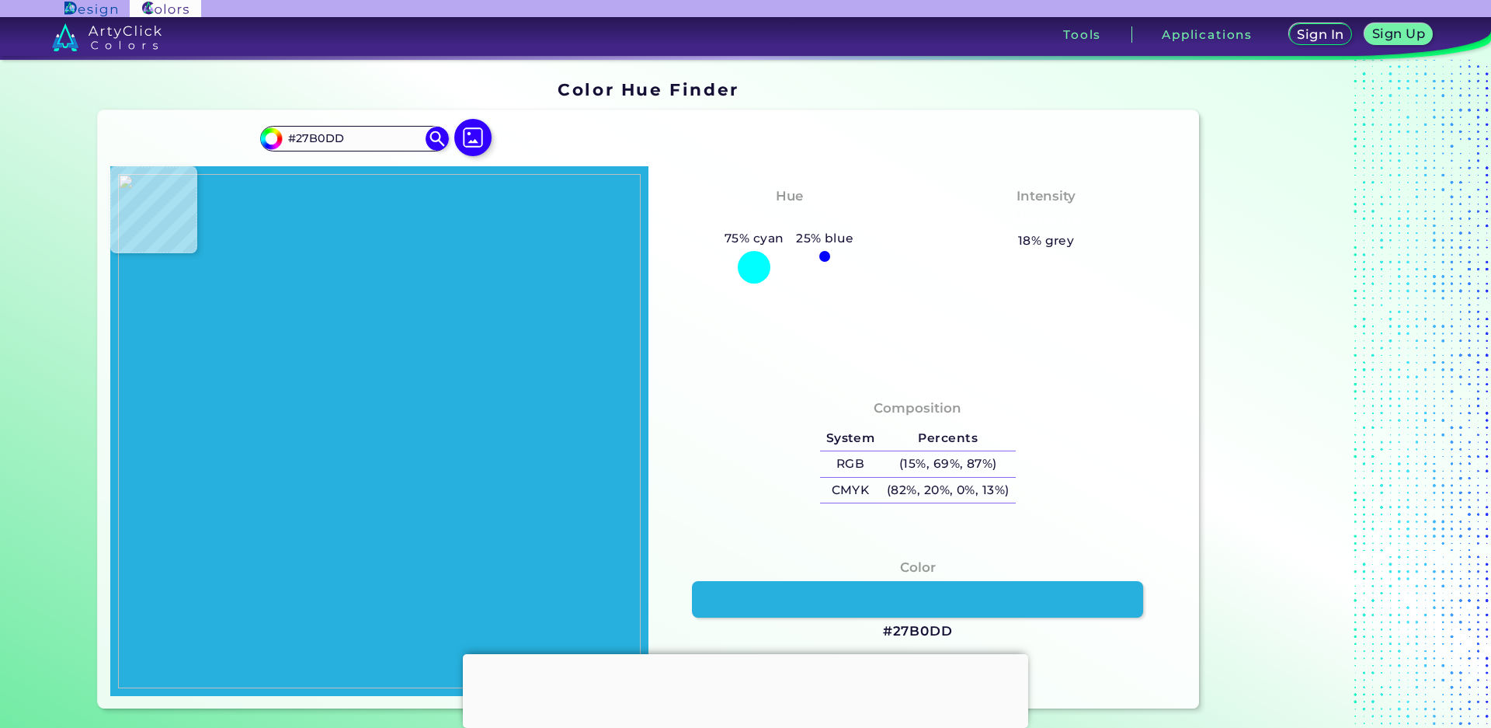
type input "#26acda"
type input "#26ACDA"
type input "#24aad9"
type input "#24AAD9"
type input "#26acdd"
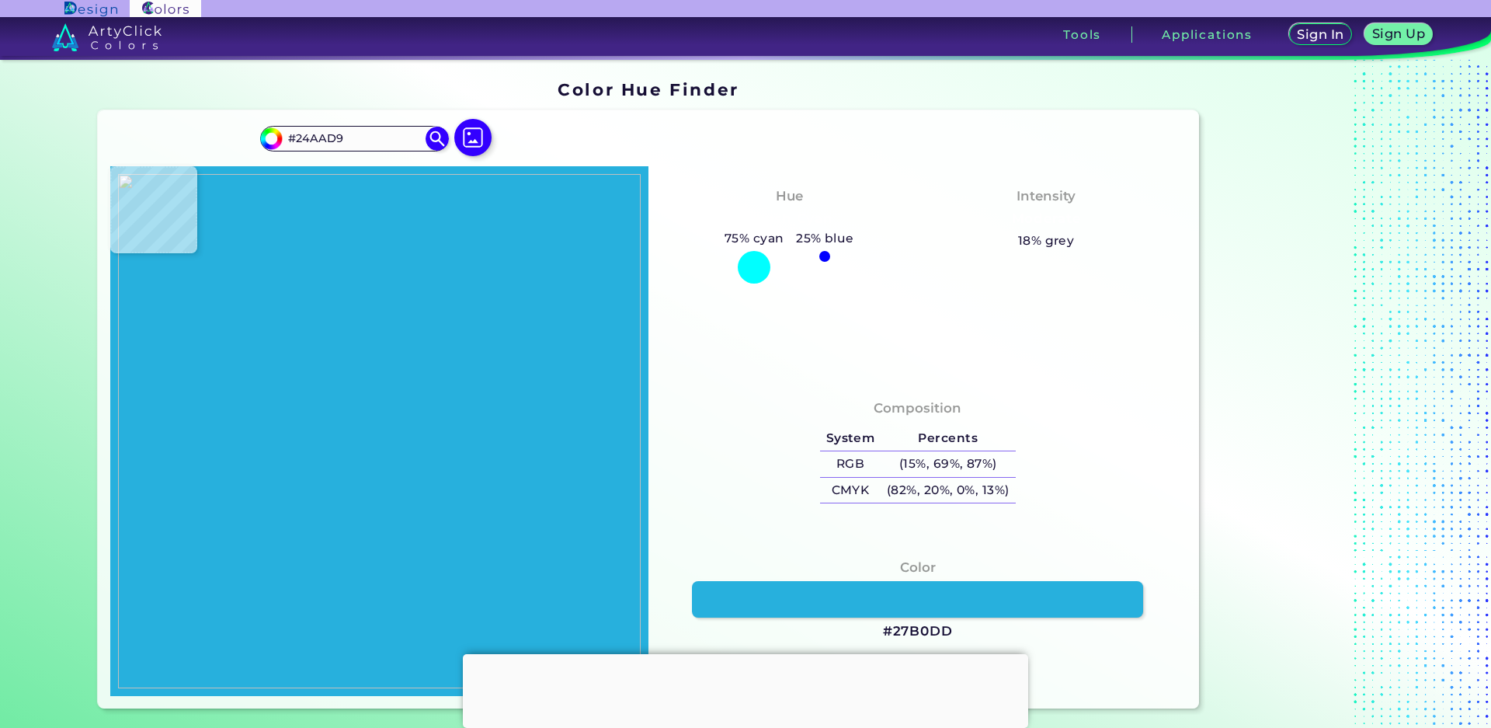
type input "#26ACDD"
type input "#28abde"
type input "#28ABDE"
type input "#25a8d9"
type input "#25A8D9"
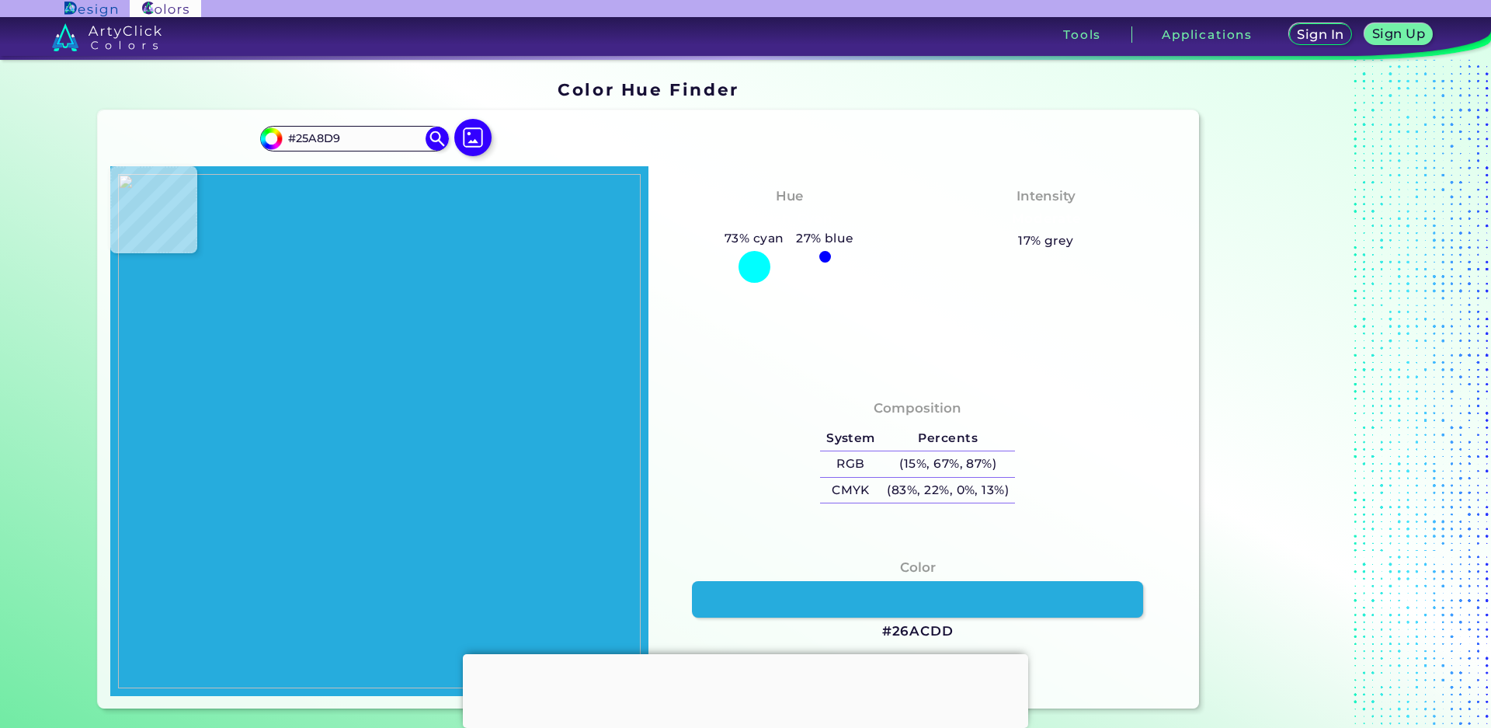
type input "#26a8d6"
type input "#26A8D6"
type input "#28a9d5"
type input "#28A9D5"
type input "#29a7d3"
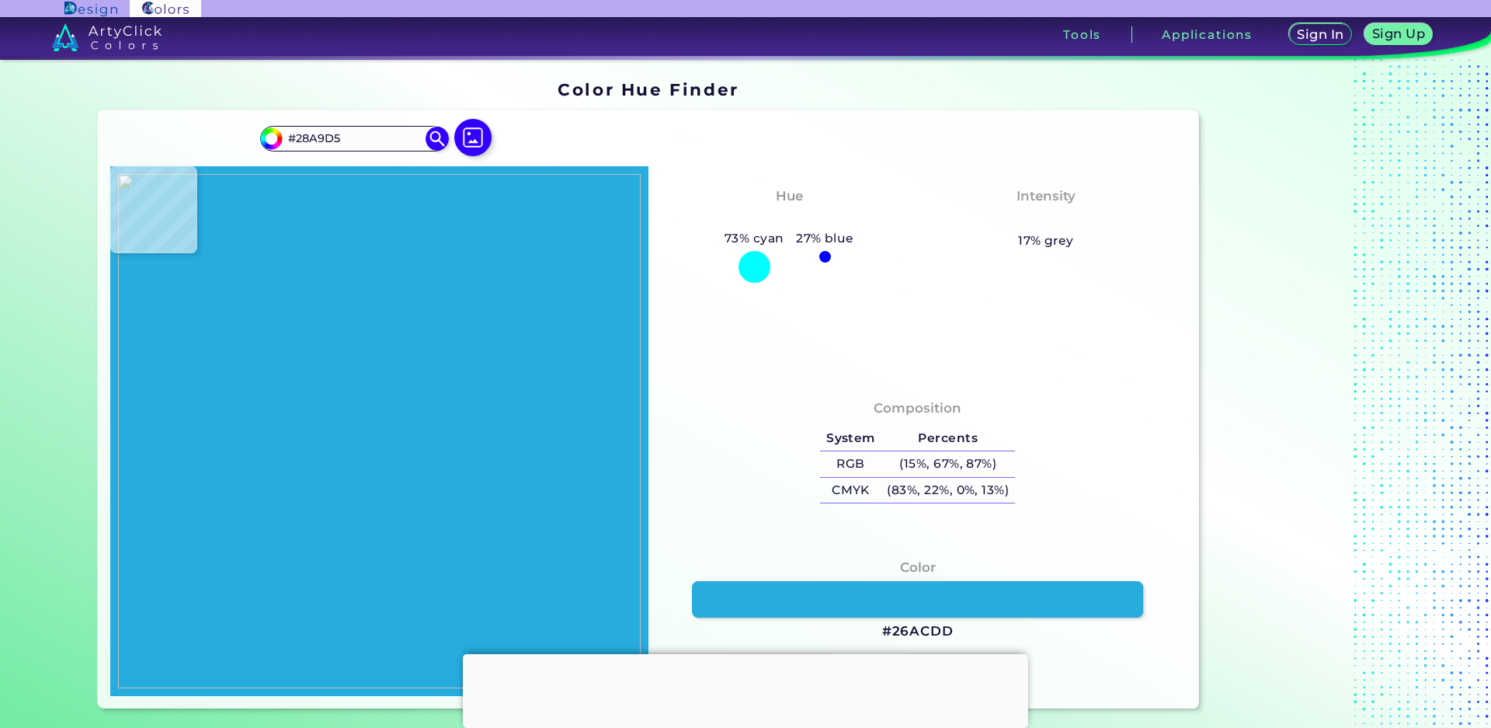
type input "#29A7D3"
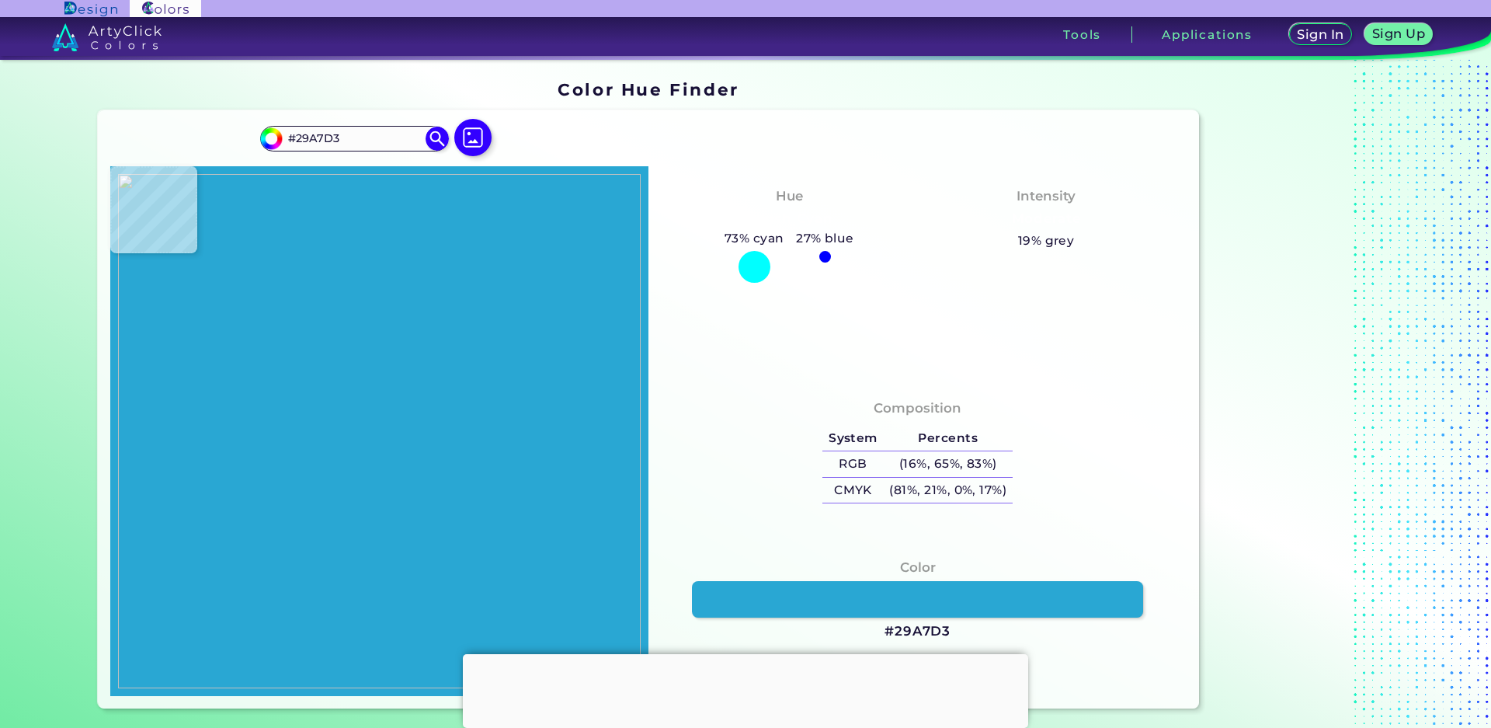
type input "#29a6d0"
type input "#29A6D0"
type input "#29a4ce"
type input "#29A4CE"
type input "#27a2cb"
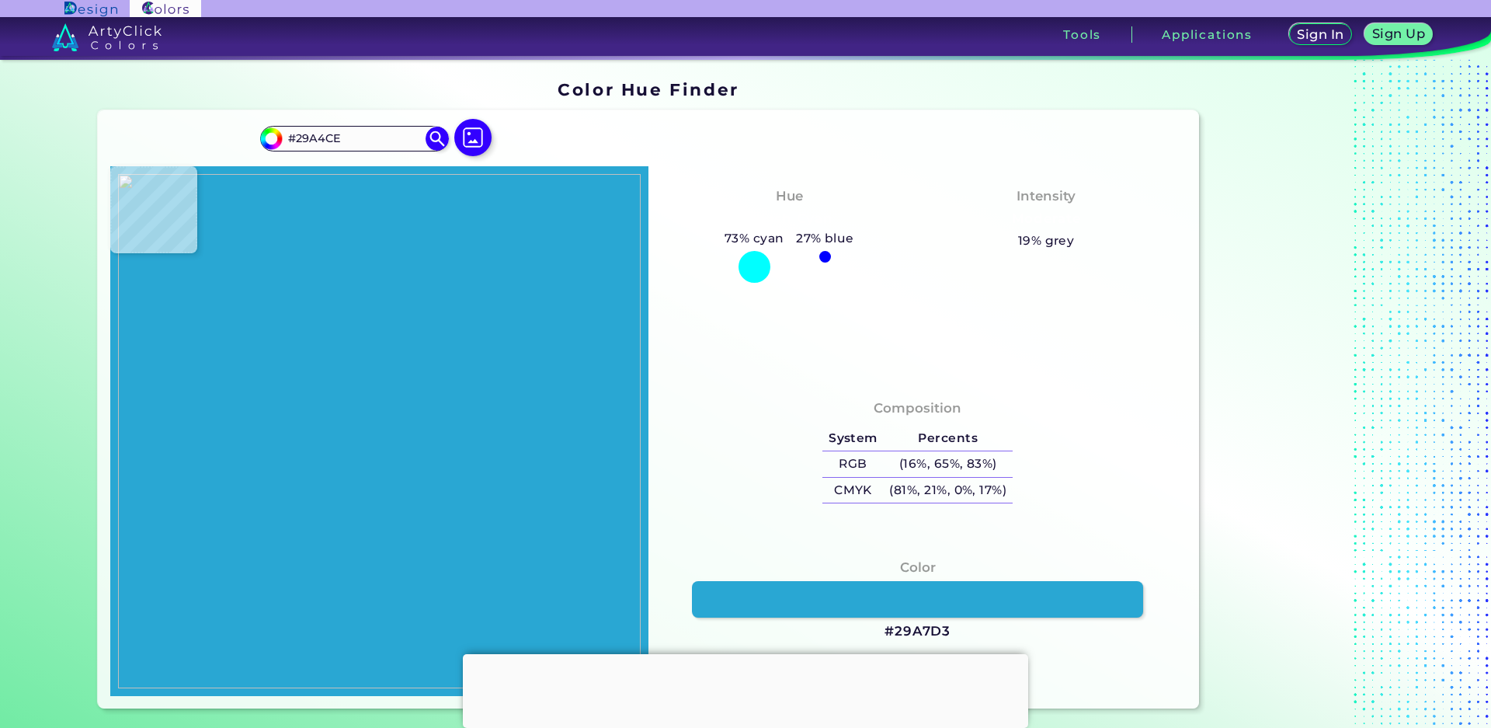
type input "#27A2CB"
type input "#2cabdc"
type input "#2CABDC"
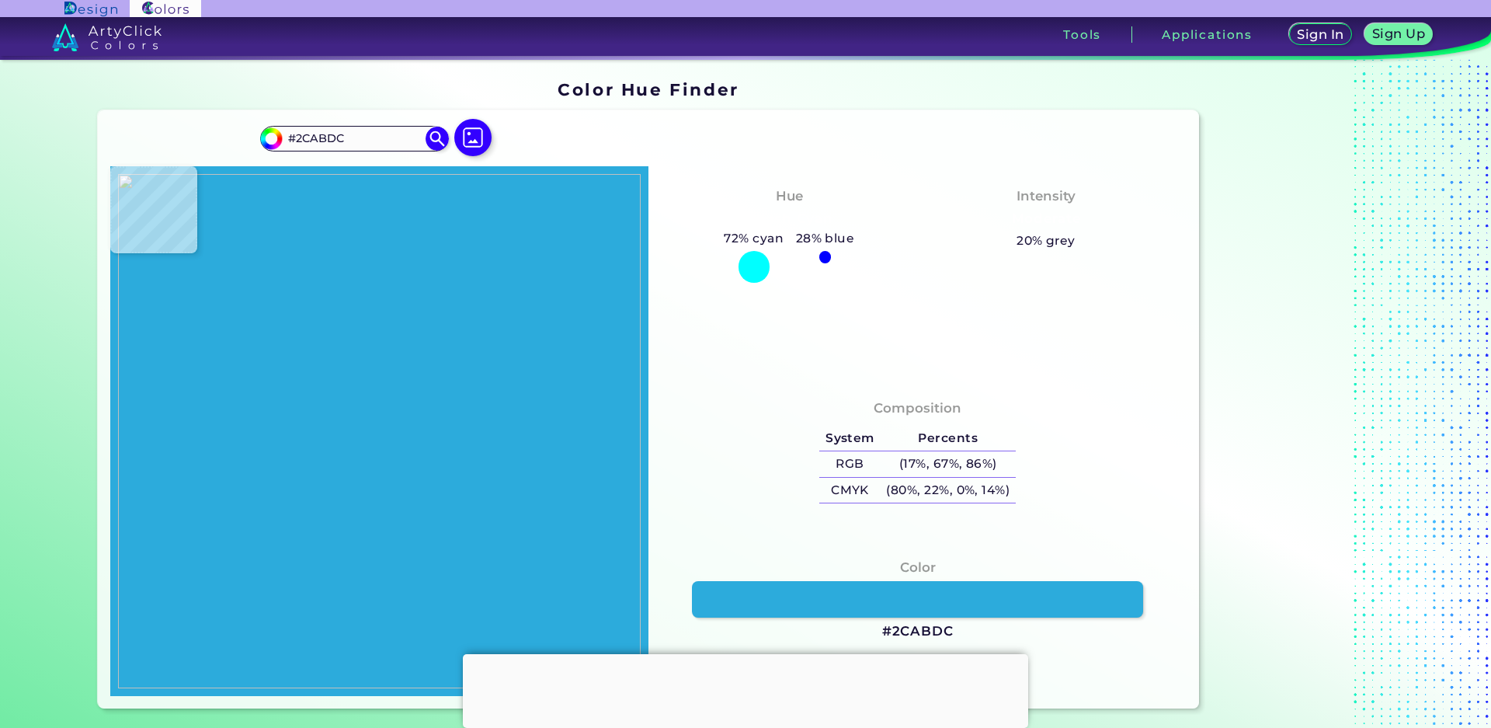
type input "#2aa9db"
type input "#2AA9DB"
click at [416, 520] on img at bounding box center [379, 431] width 523 height 514
drag, startPoint x: 779, startPoint y: 236, endPoint x: 753, endPoint y: 236, distance: 26.4
click at [753, 236] on h5 "72% cyan" at bounding box center [754, 238] width 71 height 20
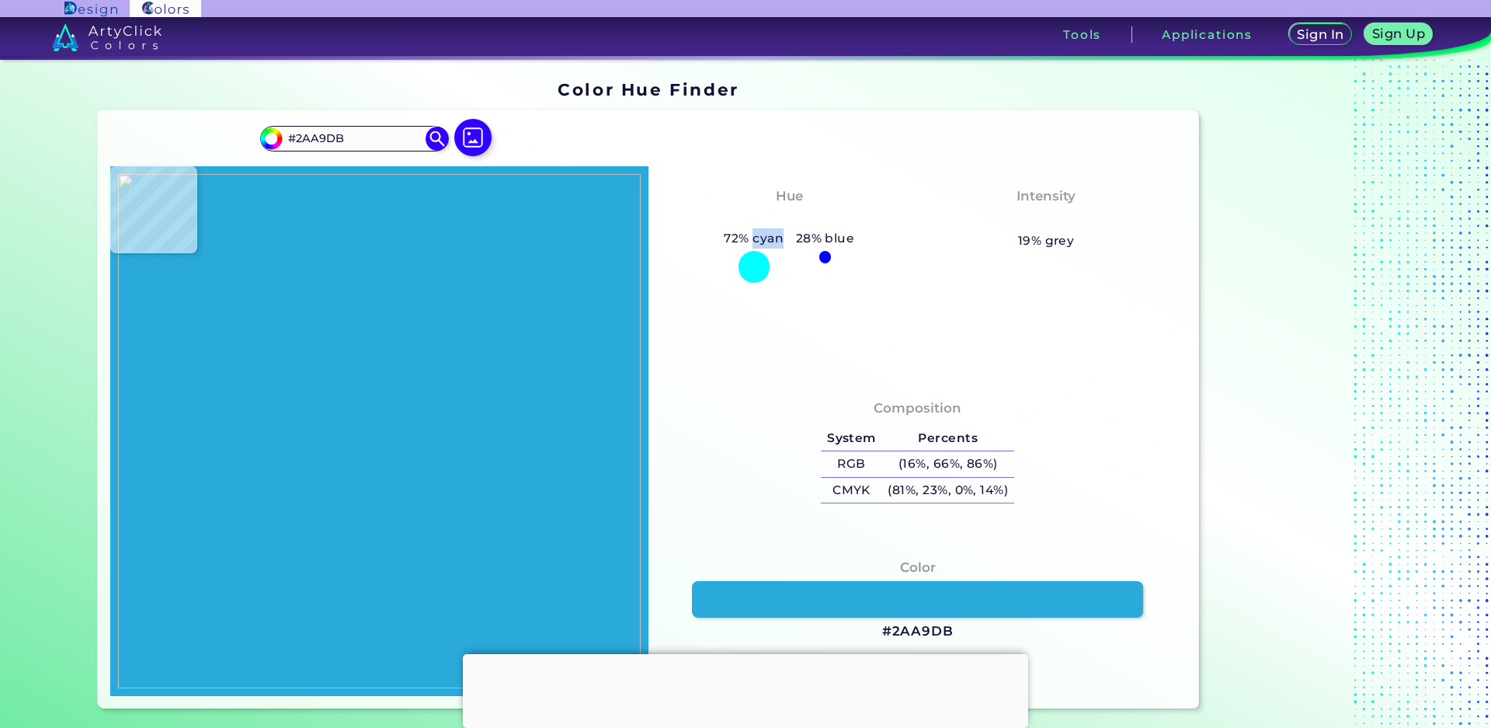
copy h5 "cyan"
click at [350, 540] on img at bounding box center [379, 431] width 523 height 514
type input "#283890"
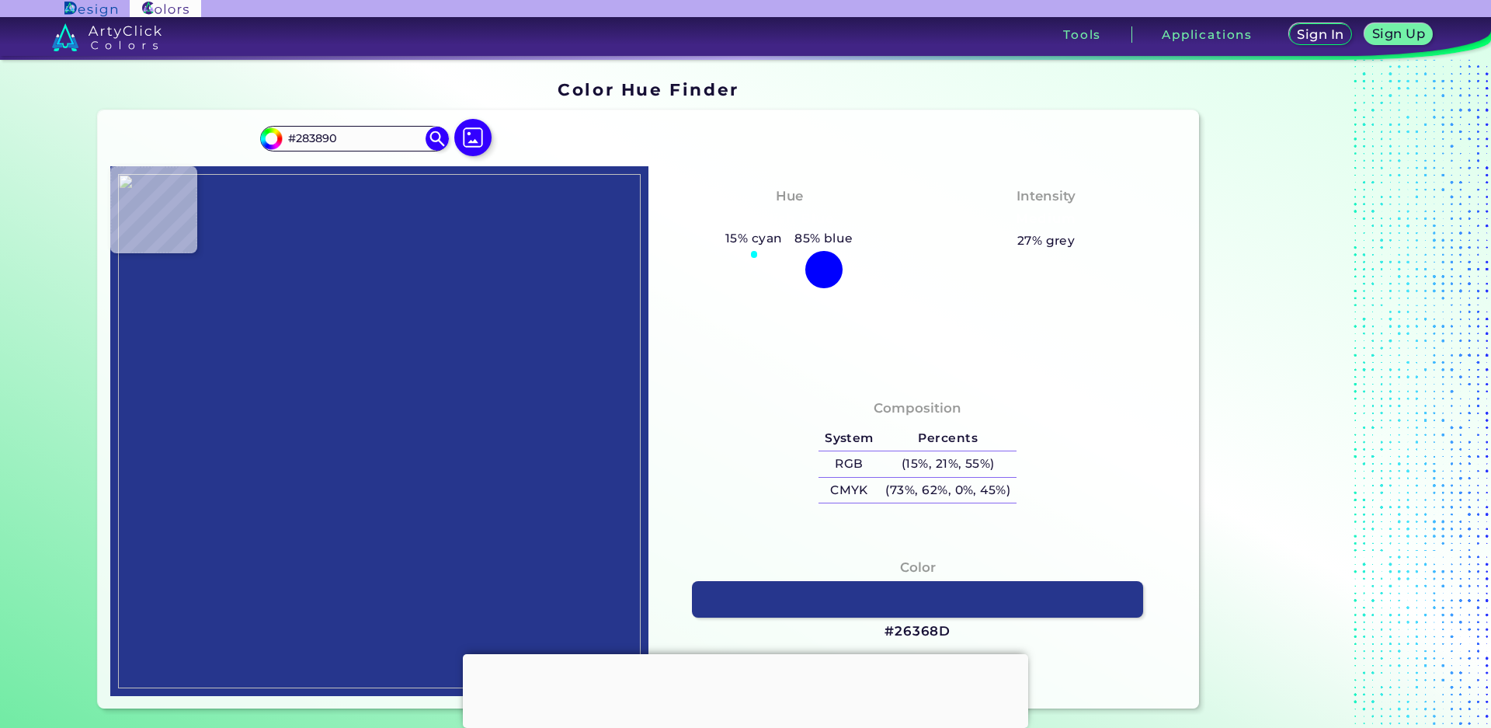
type input "#26368d"
type input "#26368D"
type input "#273592"
type input "#293393"
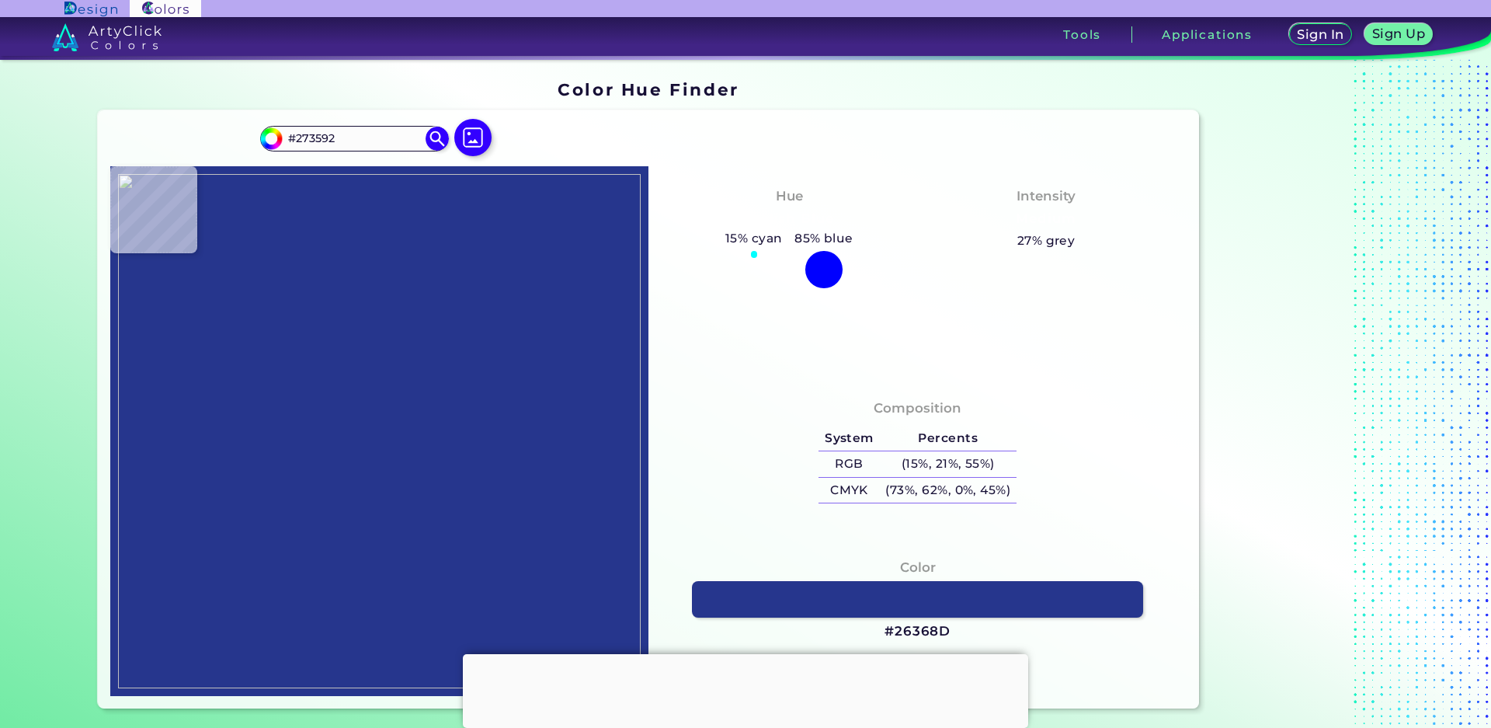
type input "#293393"
type input "#2b3790"
type input "#2B3790"
type input "#273184"
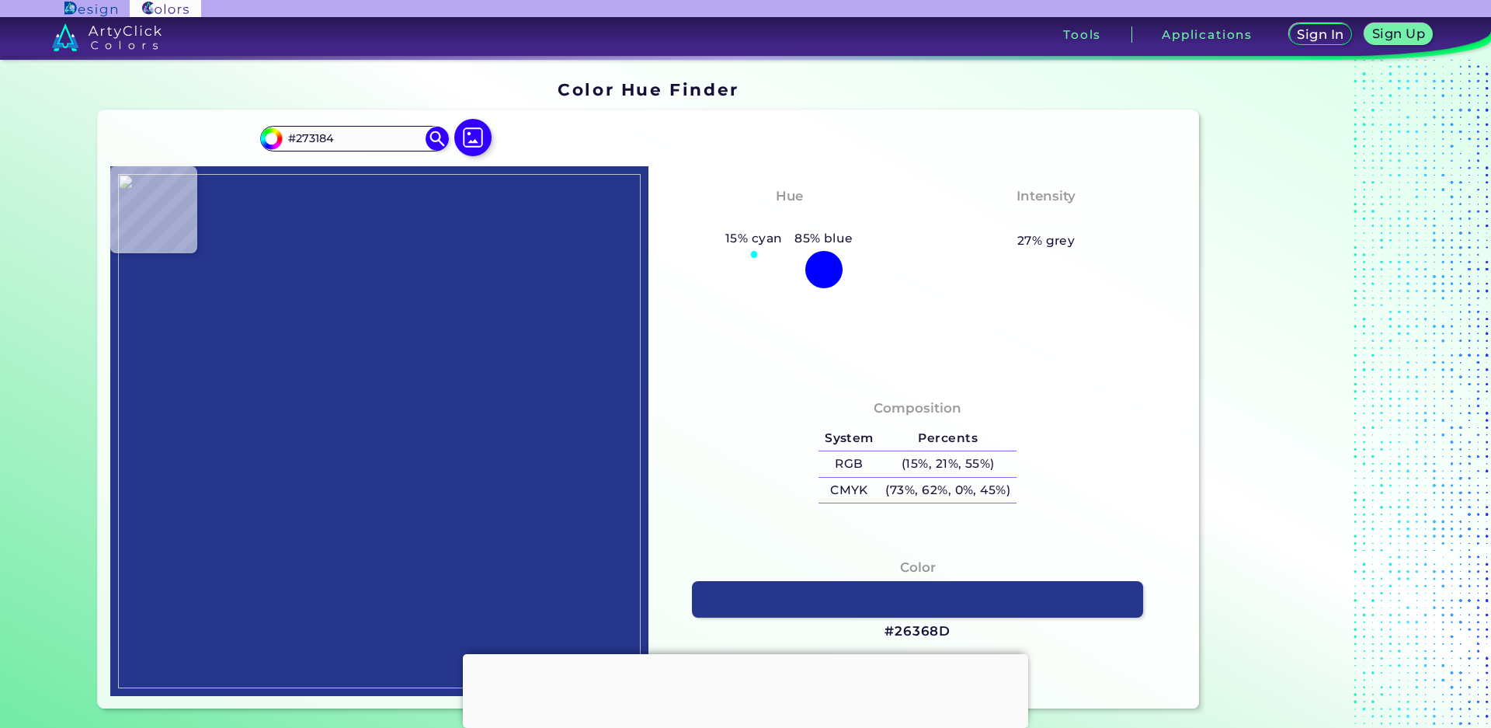
type input "#2c3589"
type input "#2C3589"
type input "#282d76"
type input "#282D76"
type input "#393979"
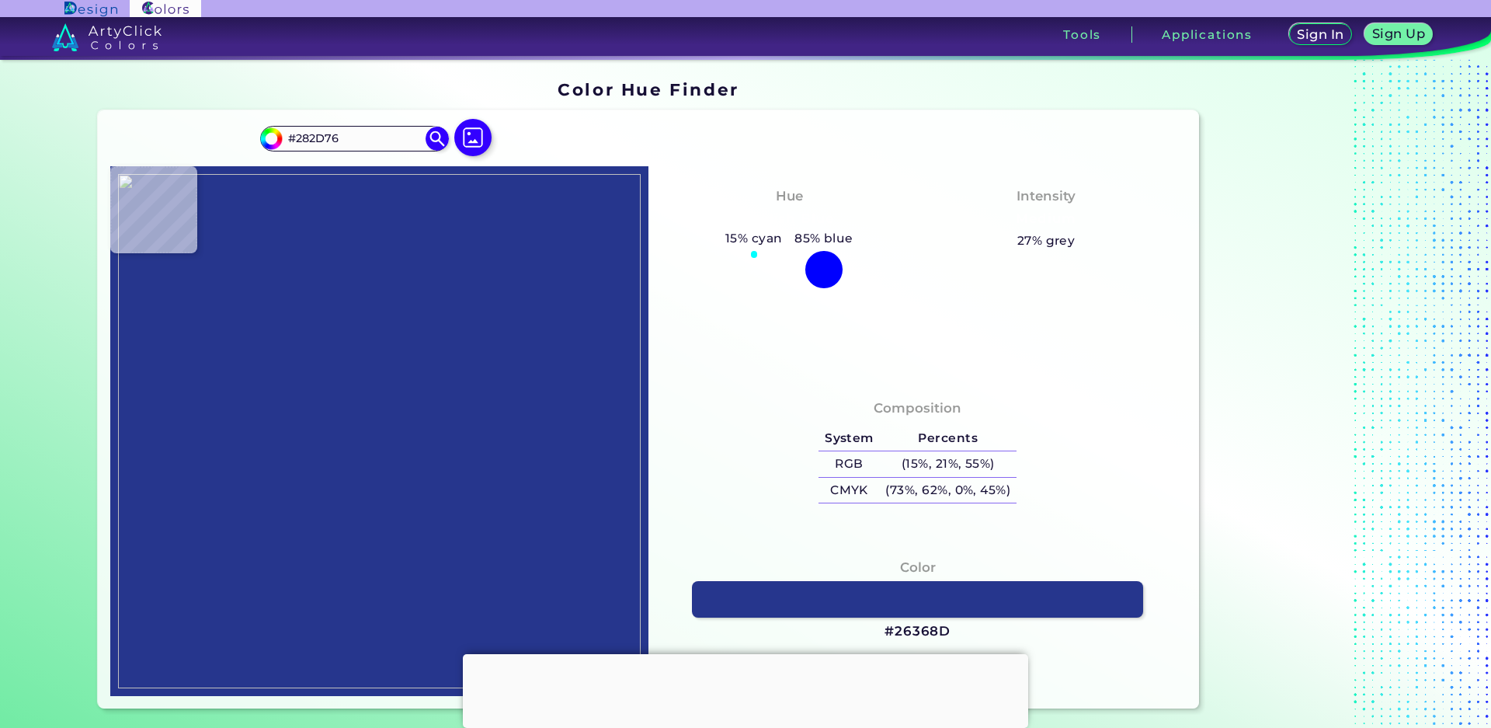
type input "#393979"
type input "#8e8ec6"
type input "#8E8EC6"
type input "#515186"
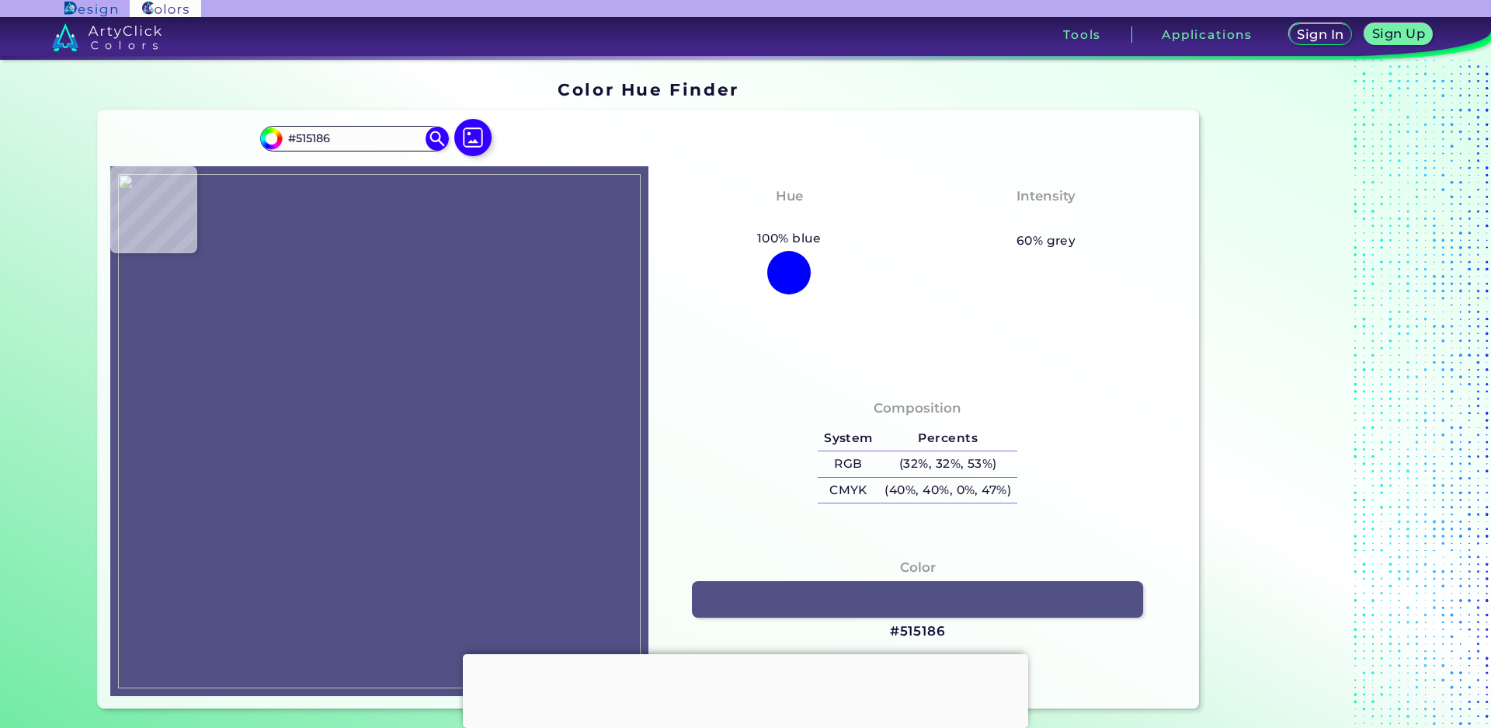
type input "#8e8eb8"
type input "#8E8EB8"
type input "#000000"
type input "#ffffff"
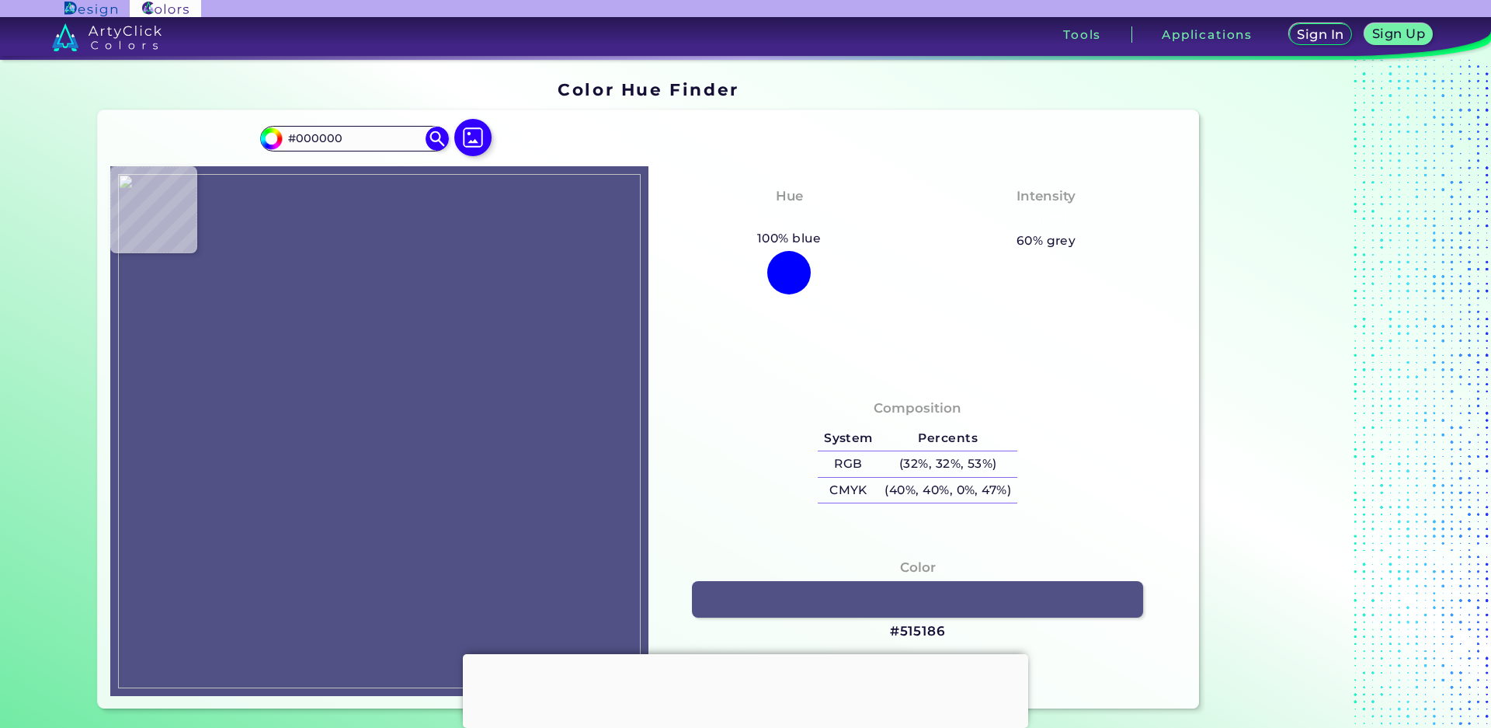
type input "#FFFFFF"
type input "#8eaac6"
type input "#8EAAC6"
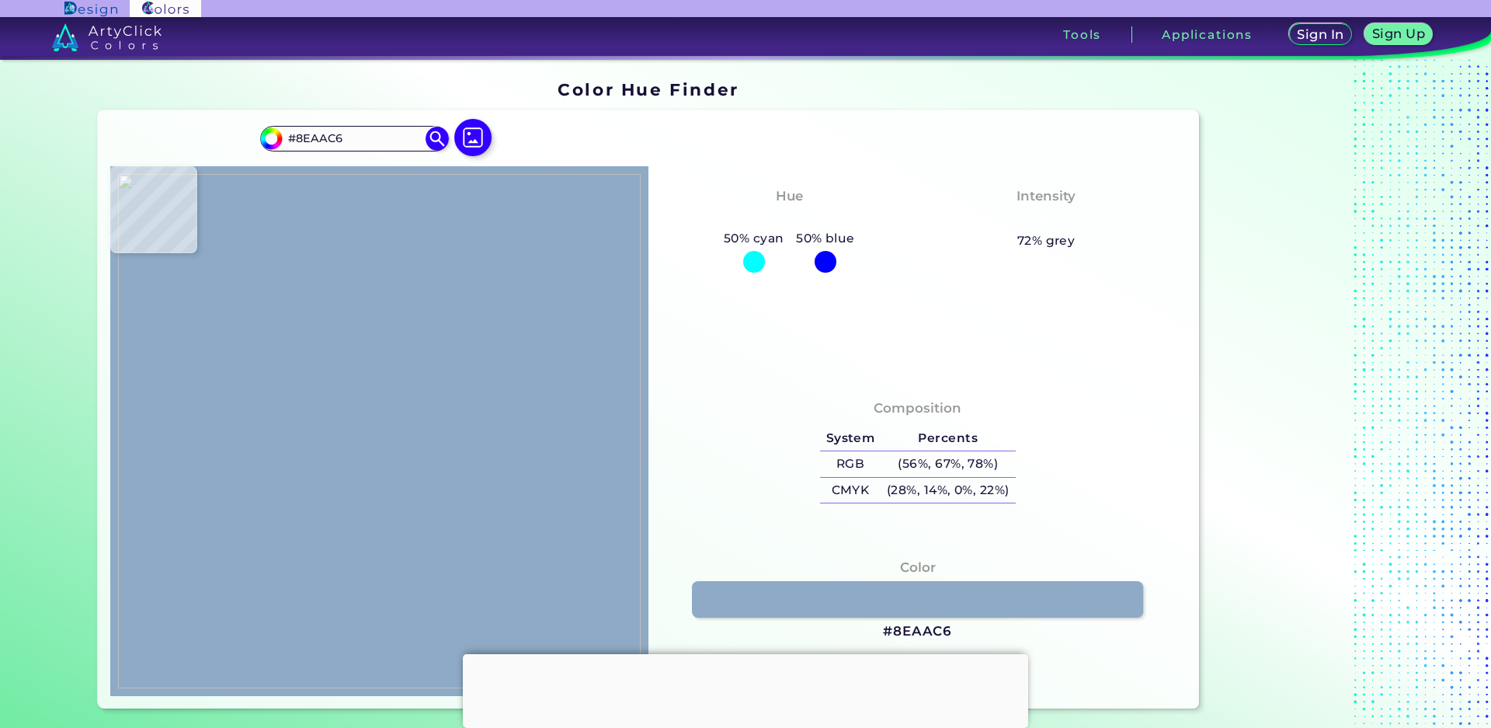
type input "#6070a7"
type input "#6070A7"
type input "#374586"
type input "#233075"
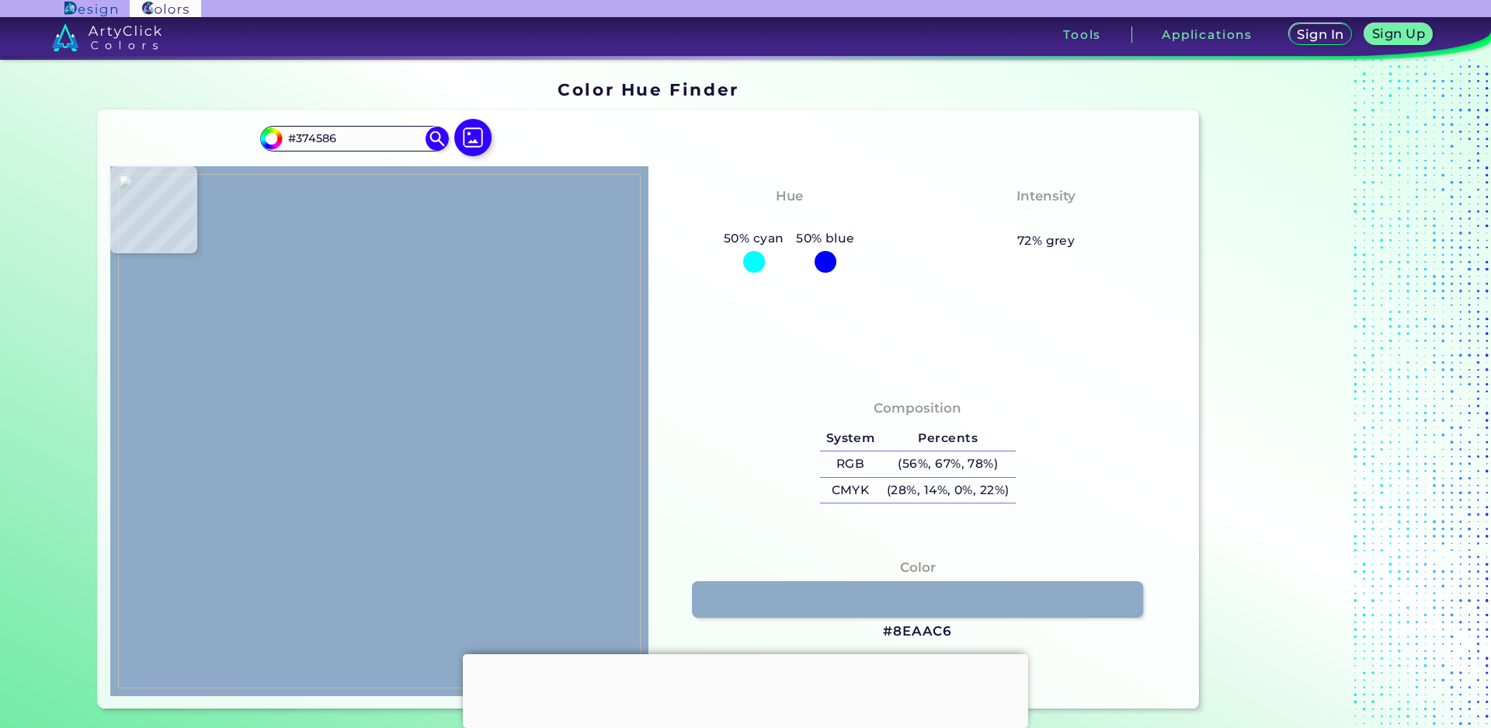
type input "#233075"
type input "#2a3581"
type input "#2A3581"
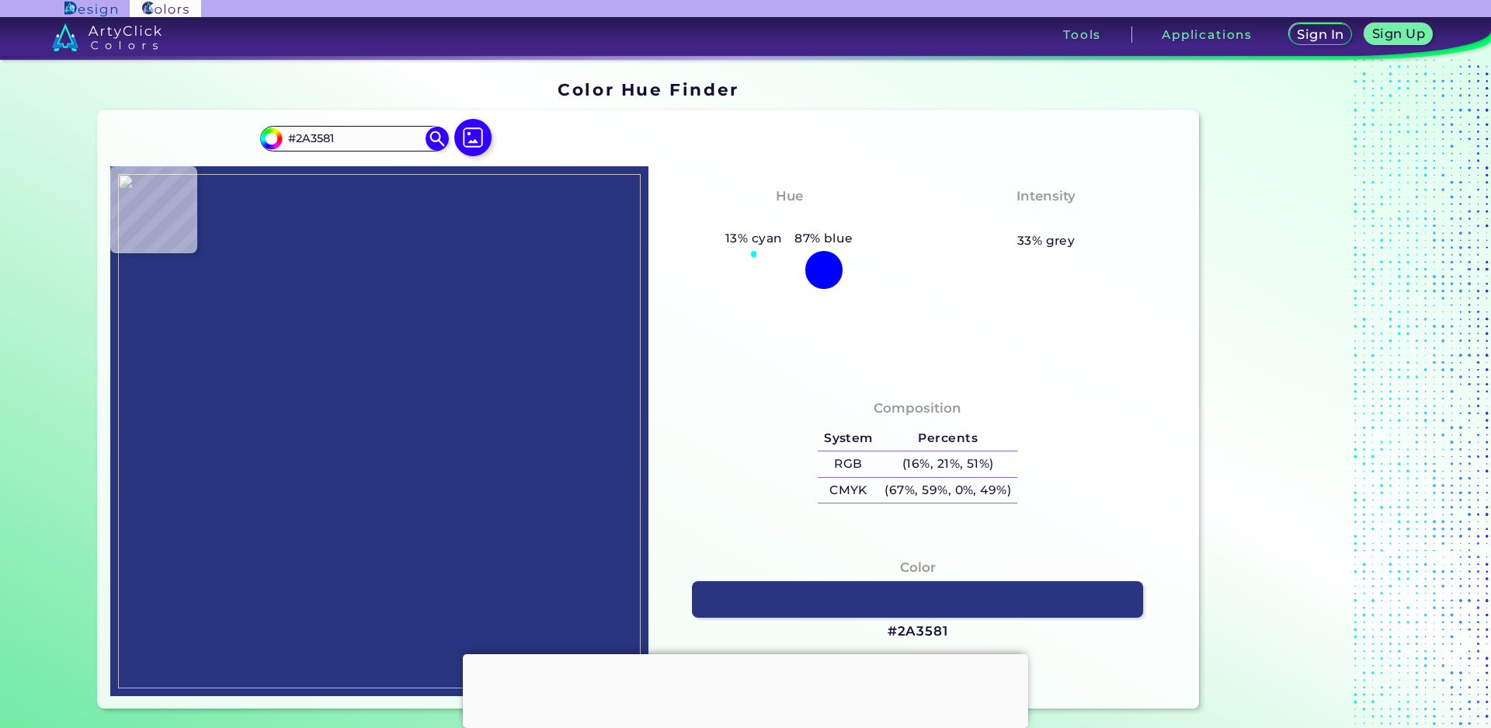
type input "#283588"
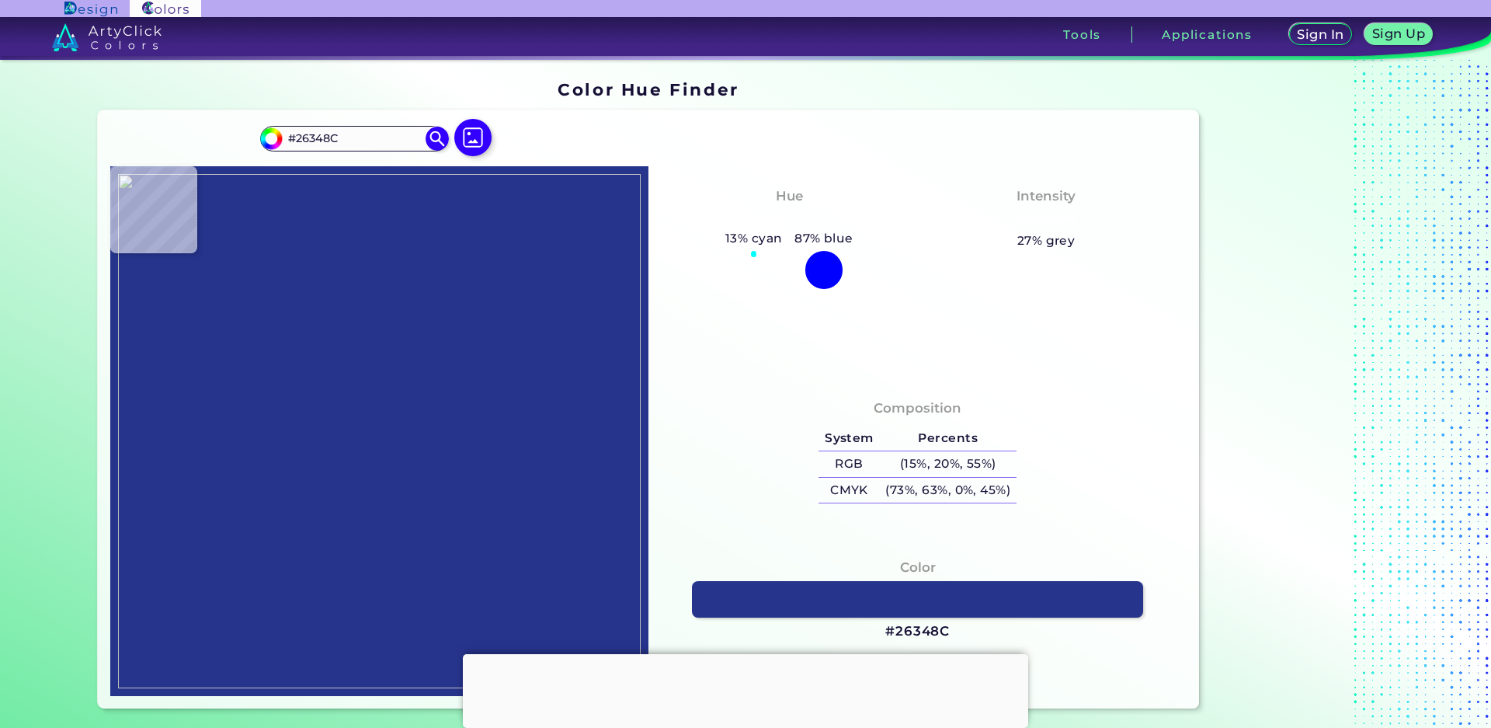
click at [356, 523] on img at bounding box center [379, 431] width 523 height 514
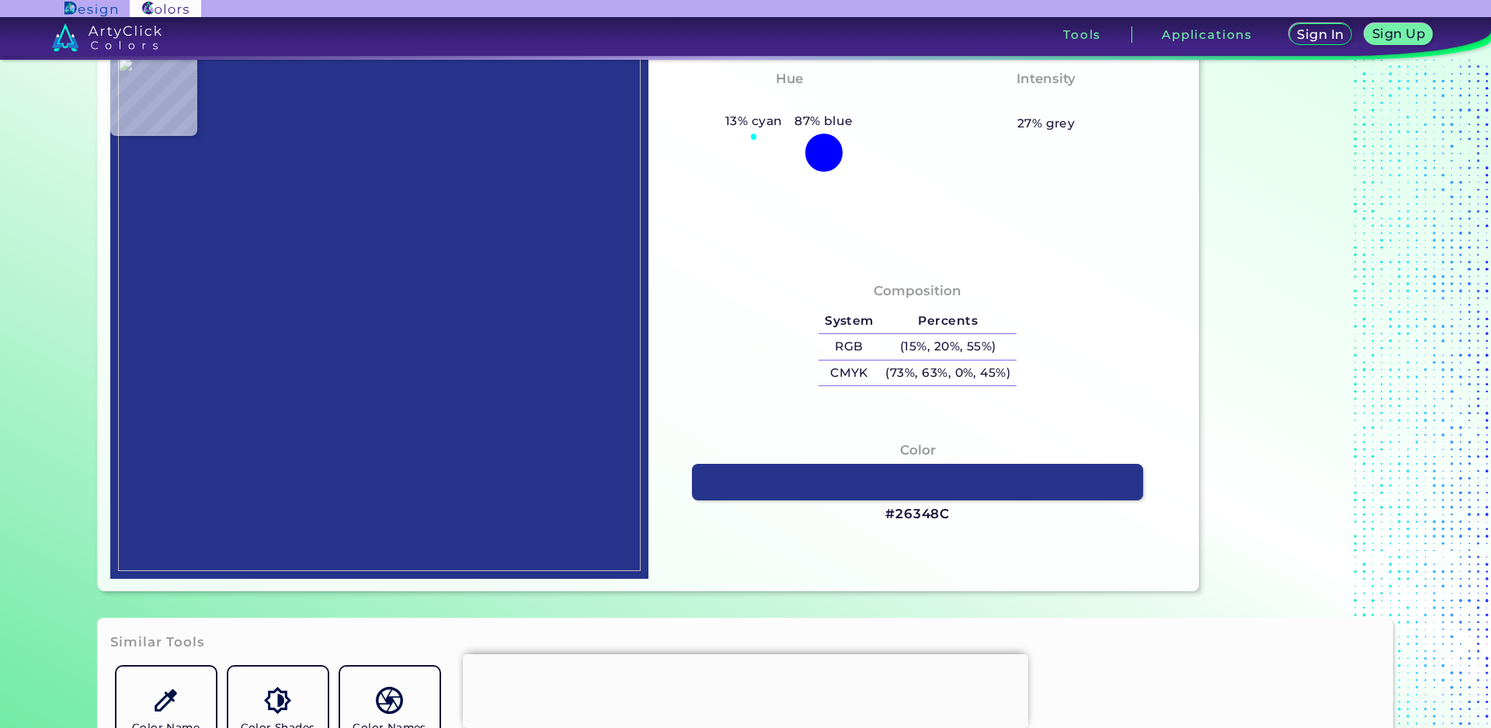
scroll to position [155, 0]
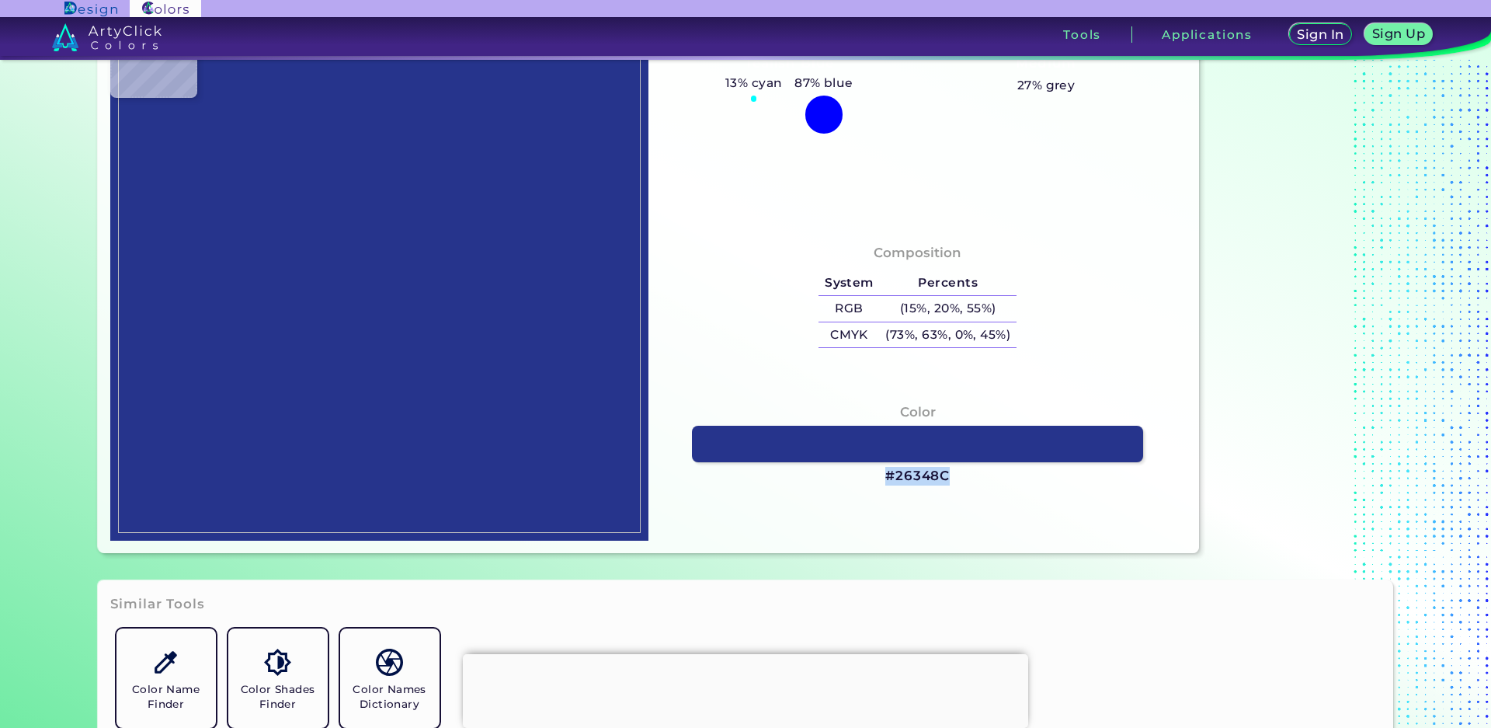
drag, startPoint x: 953, startPoint y: 477, endPoint x: 881, endPoint y: 477, distance: 72.2
click at [881, 477] on div "Color #26348C" at bounding box center [917, 444] width 513 height 99
copy h3 "#26348C"
